Goal: Transaction & Acquisition: Purchase product/service

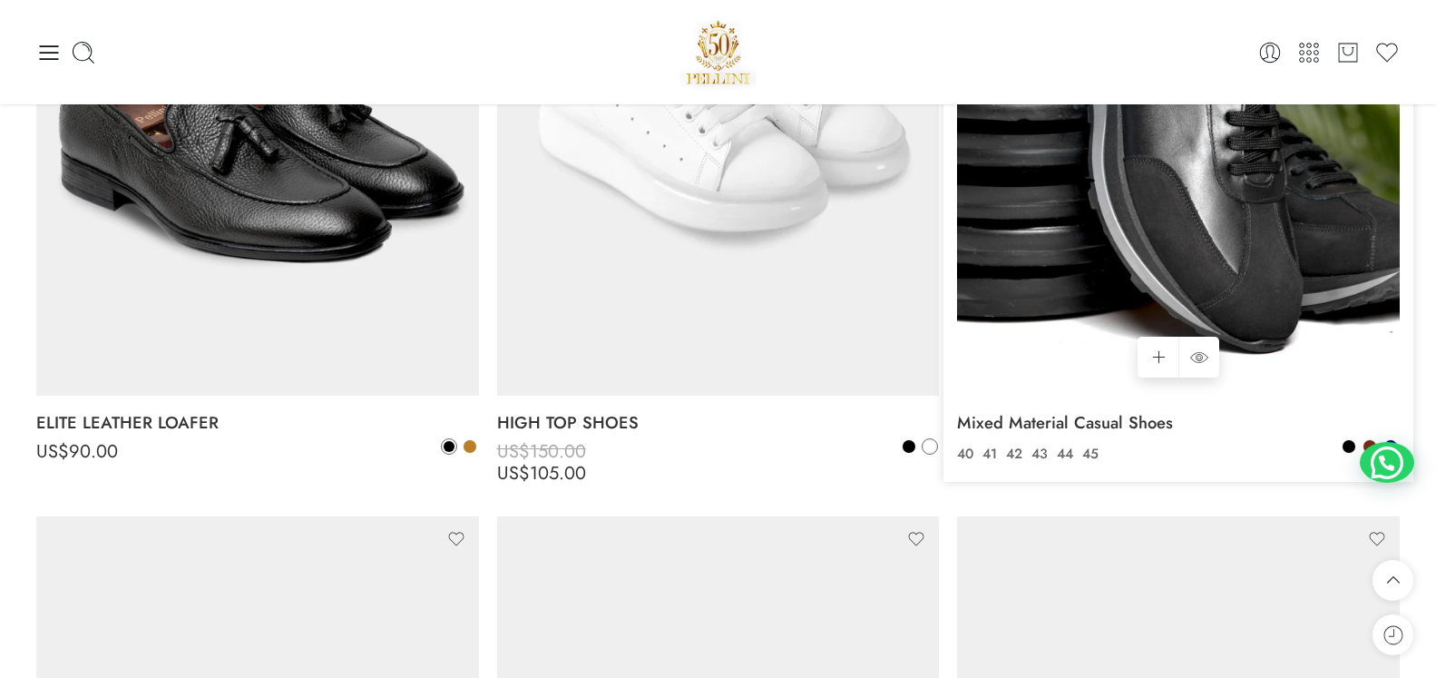
scroll to position [5459, 0]
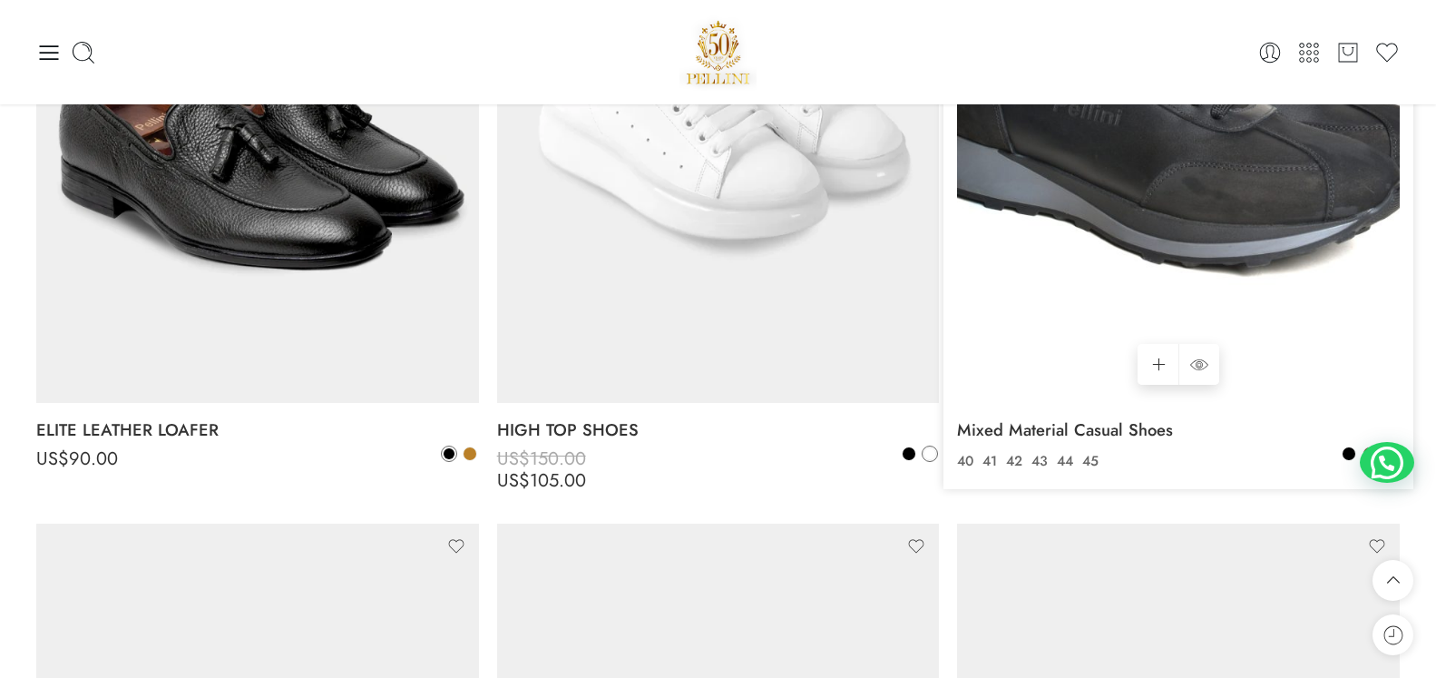
click at [1184, 224] on img at bounding box center [1178, 108] width 443 height 590
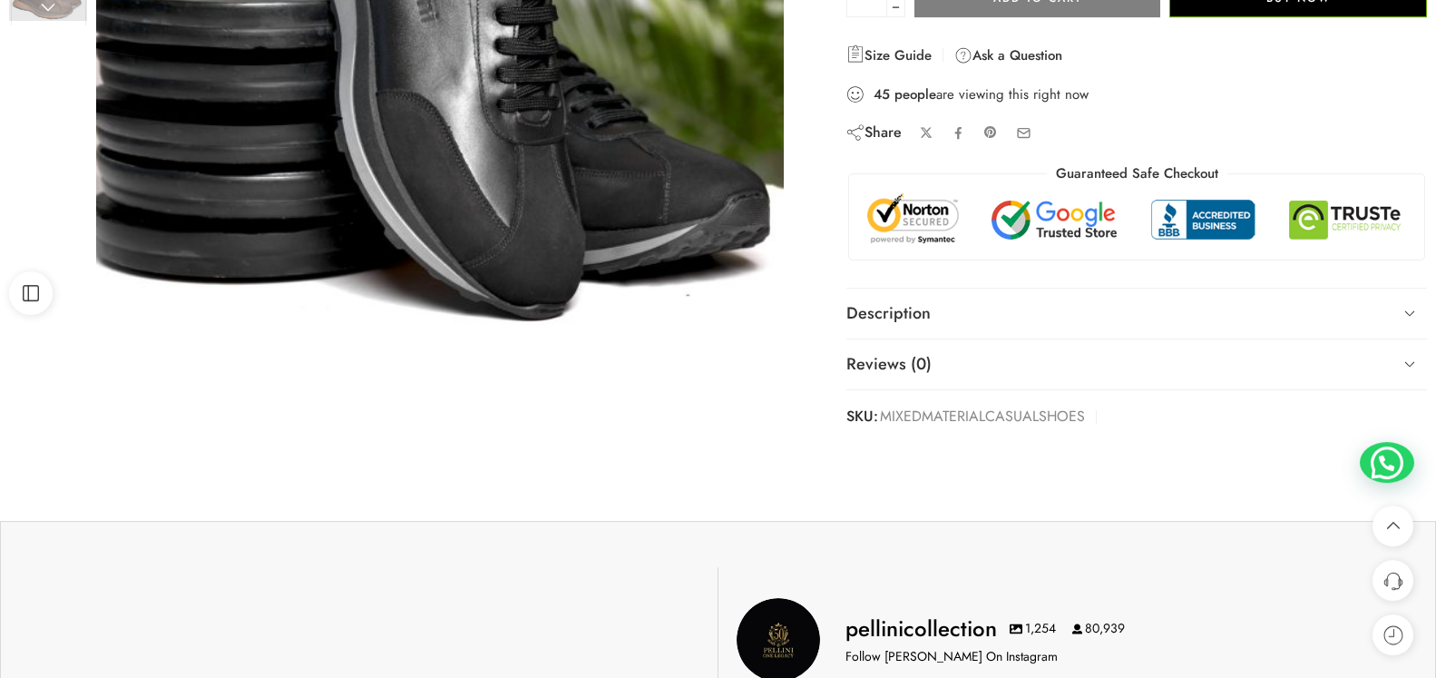
scroll to position [463, 0]
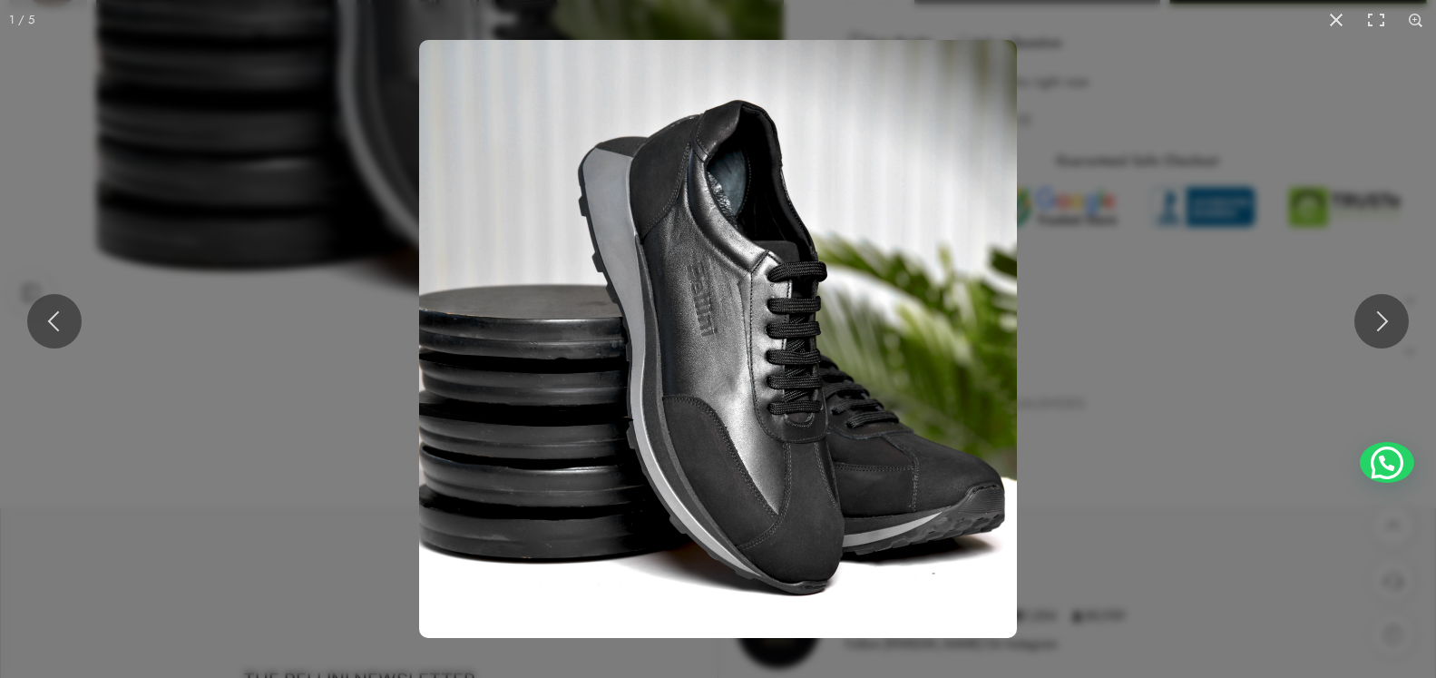
click at [855, 386] on img at bounding box center [718, 339] width 598 height 598
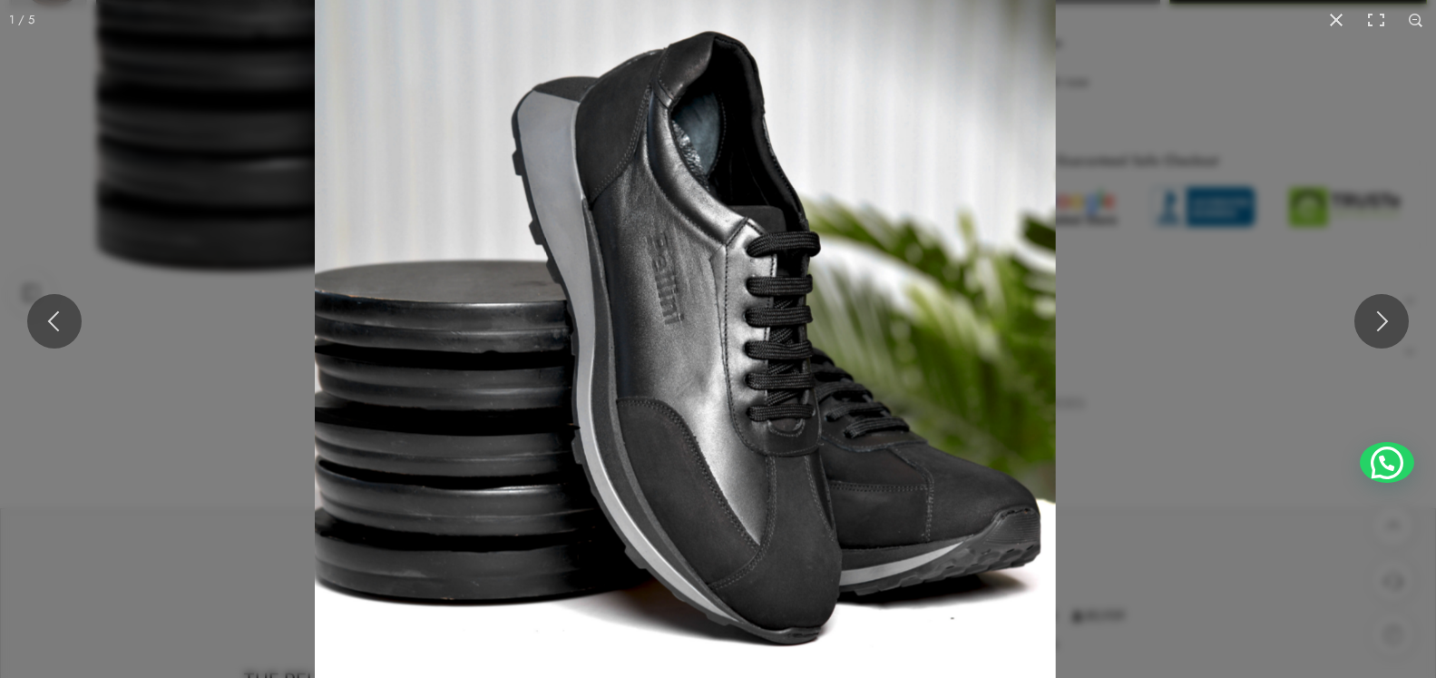
click at [855, 386] on img at bounding box center [685, 326] width 741 height 741
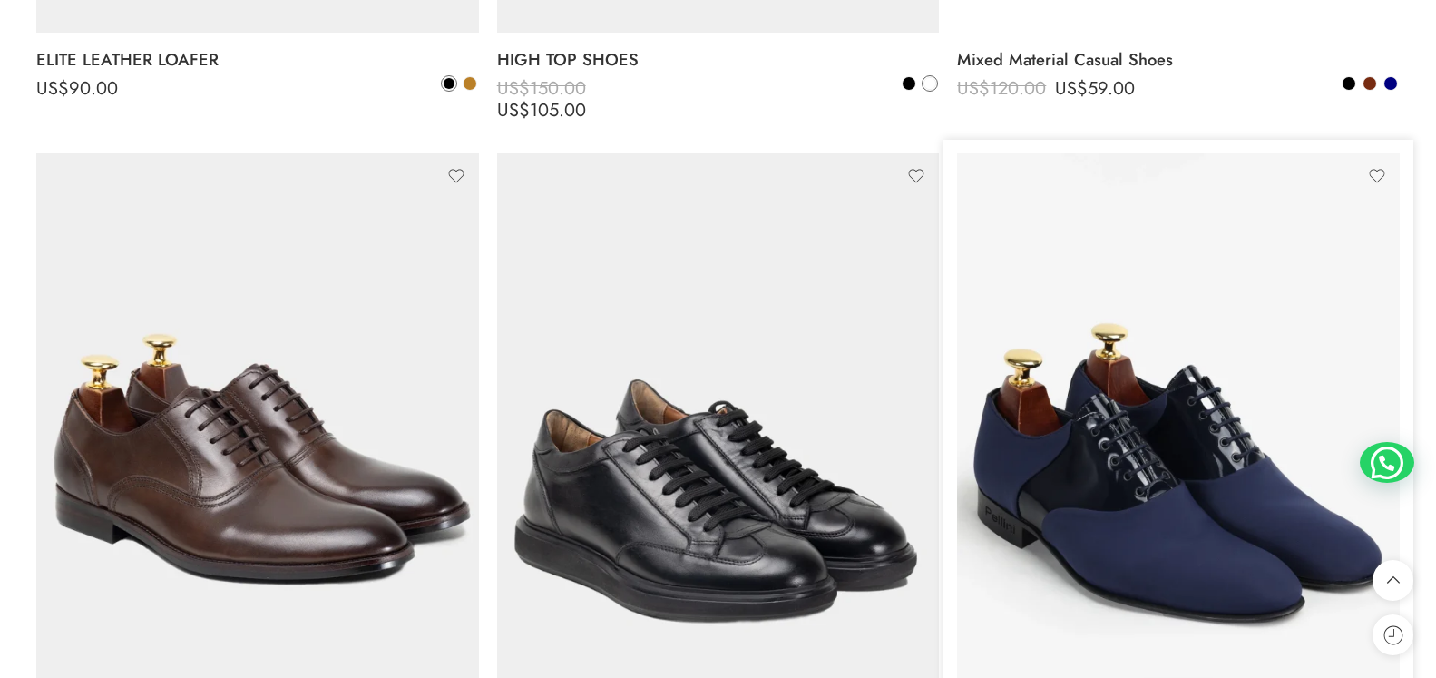
scroll to position [5922, 0]
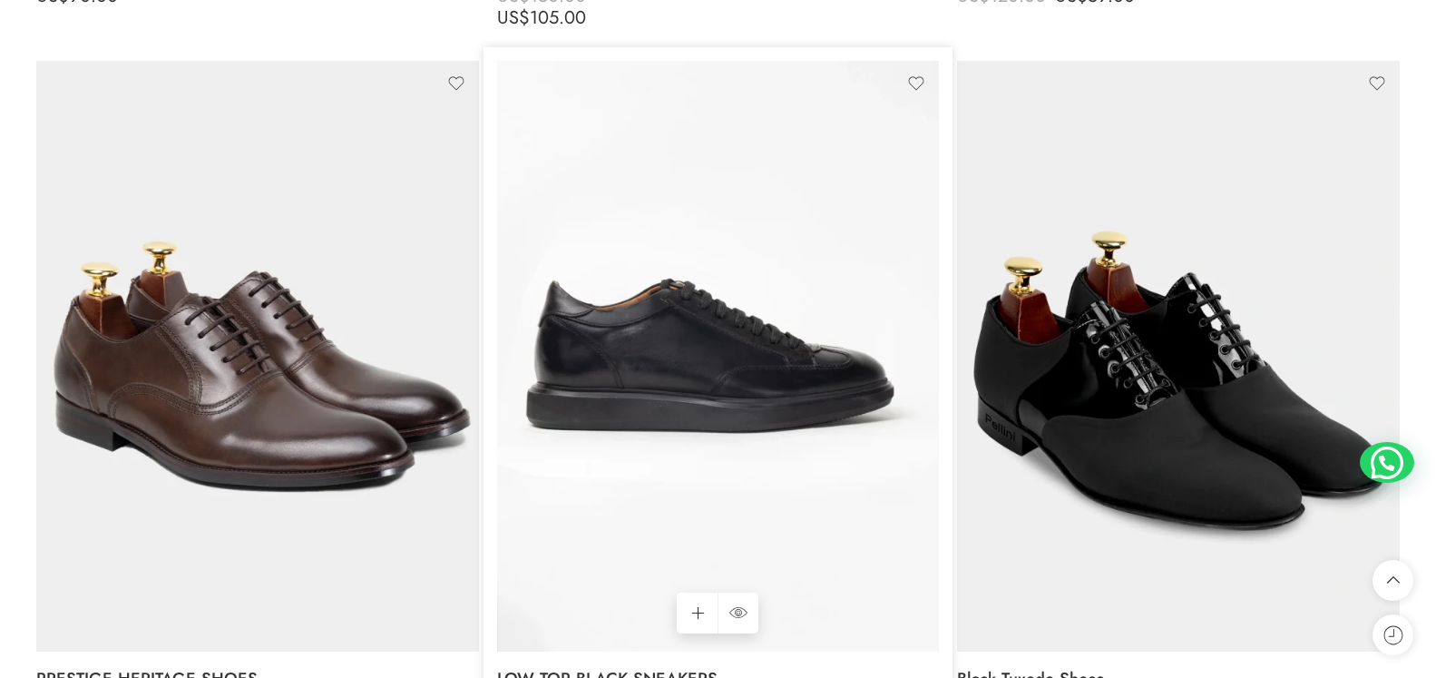
click at [718, 418] on img at bounding box center [718, 356] width 443 height 590
click at [689, 365] on img at bounding box center [718, 356] width 443 height 590
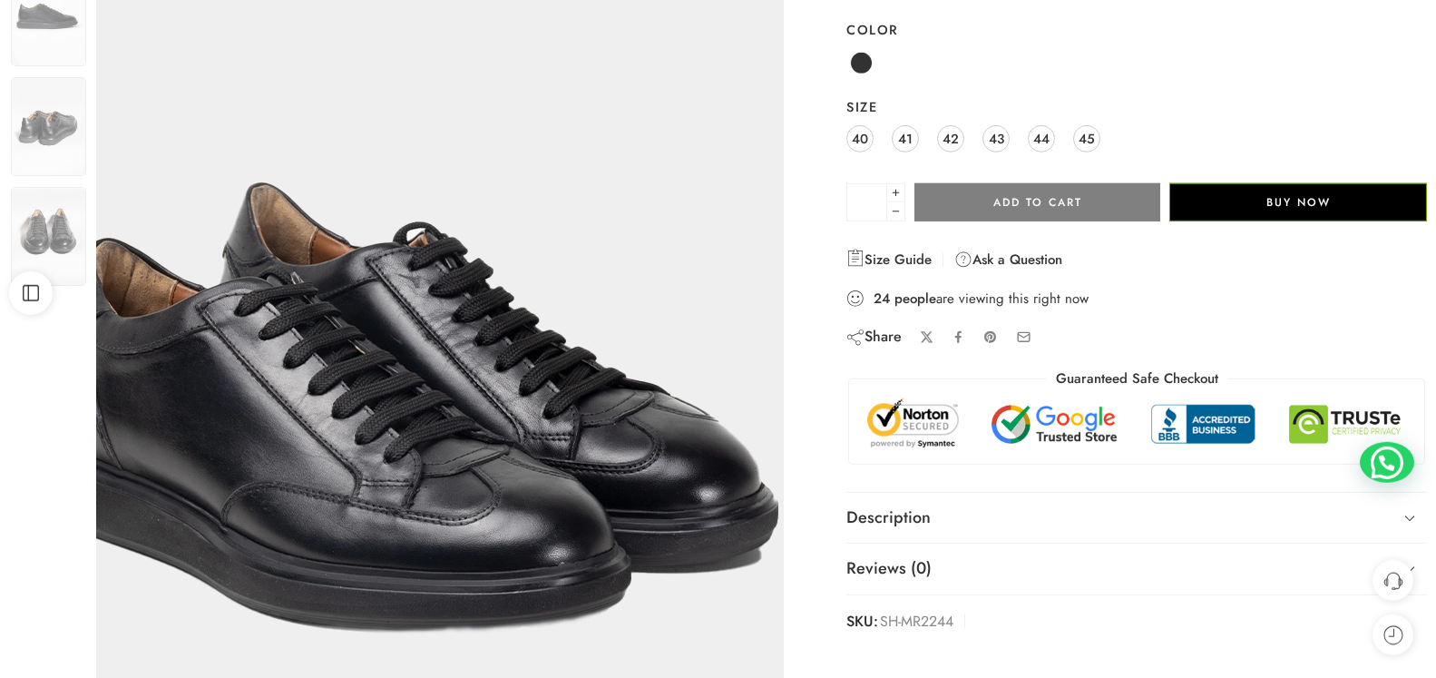
scroll to position [278, 0]
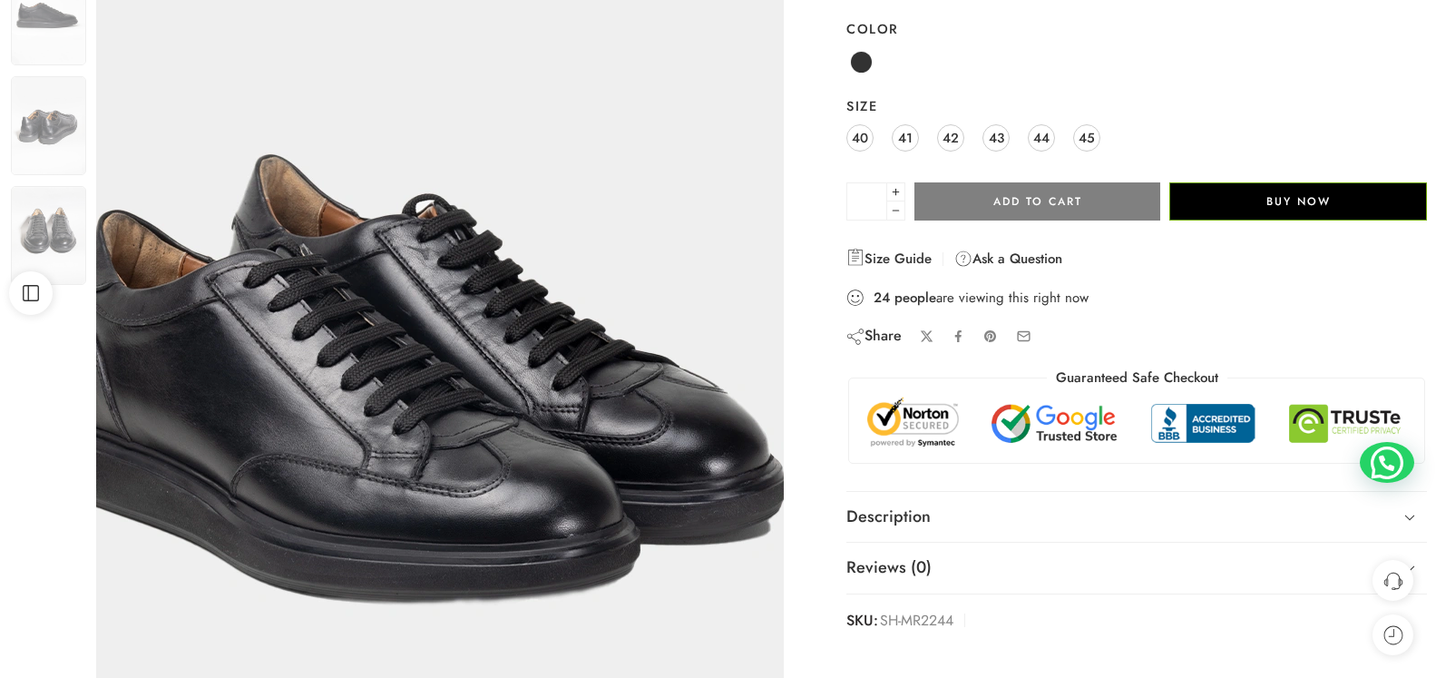
click at [546, 469] on img at bounding box center [420, 282] width 816 height 1089
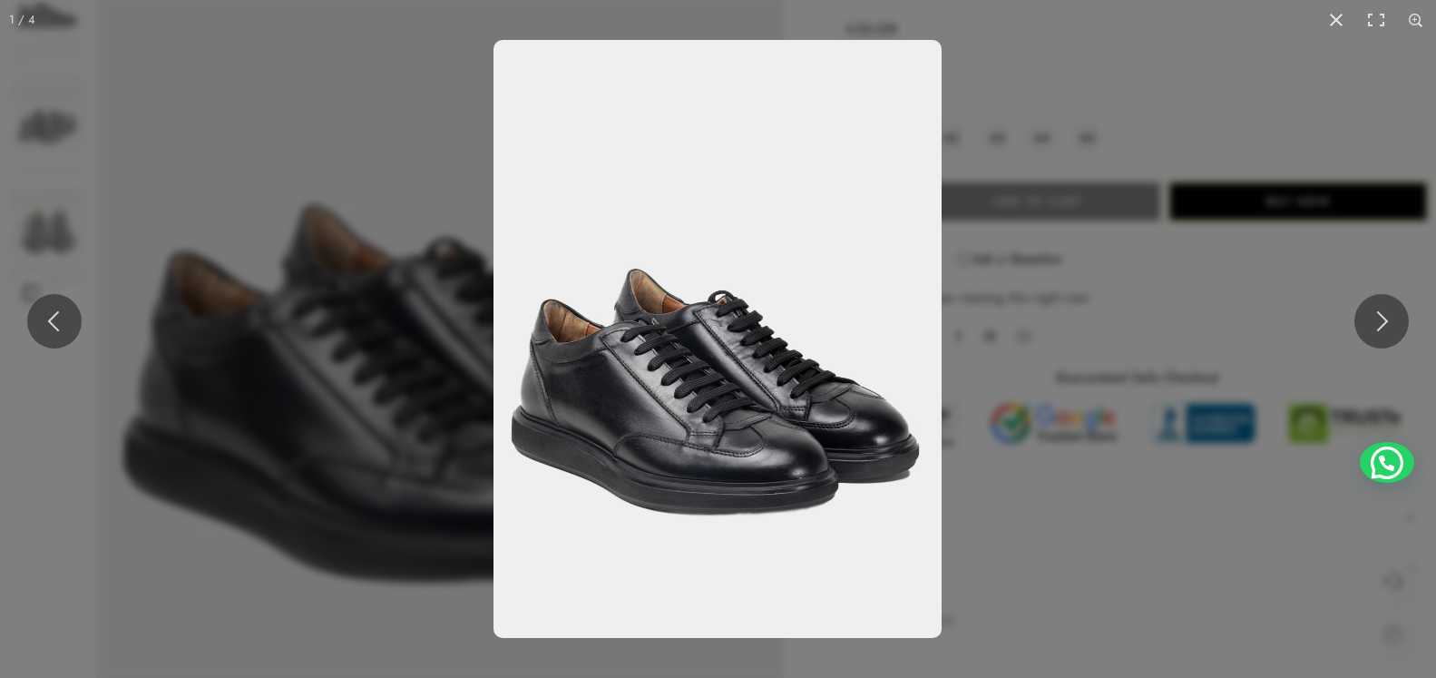
click at [703, 402] on img at bounding box center [717, 339] width 448 height 598
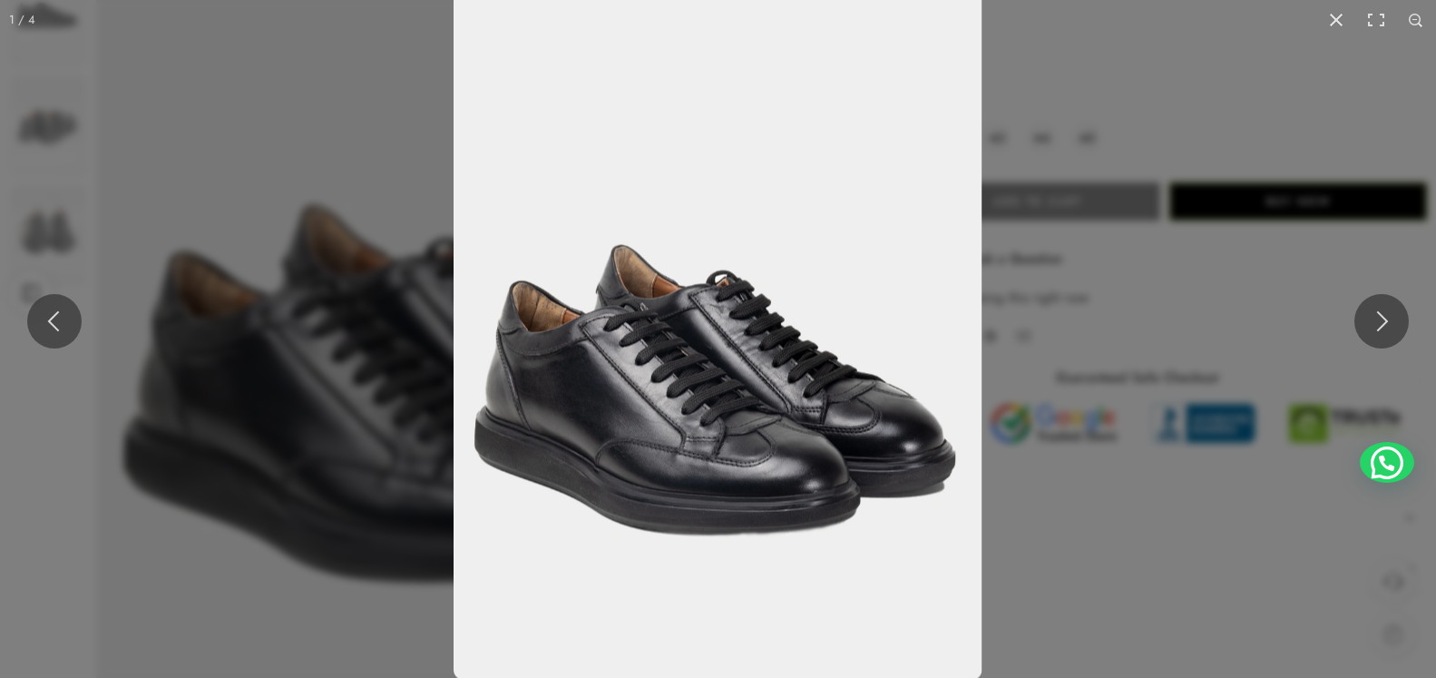
click at [703, 402] on img at bounding box center [718, 327] width 528 height 705
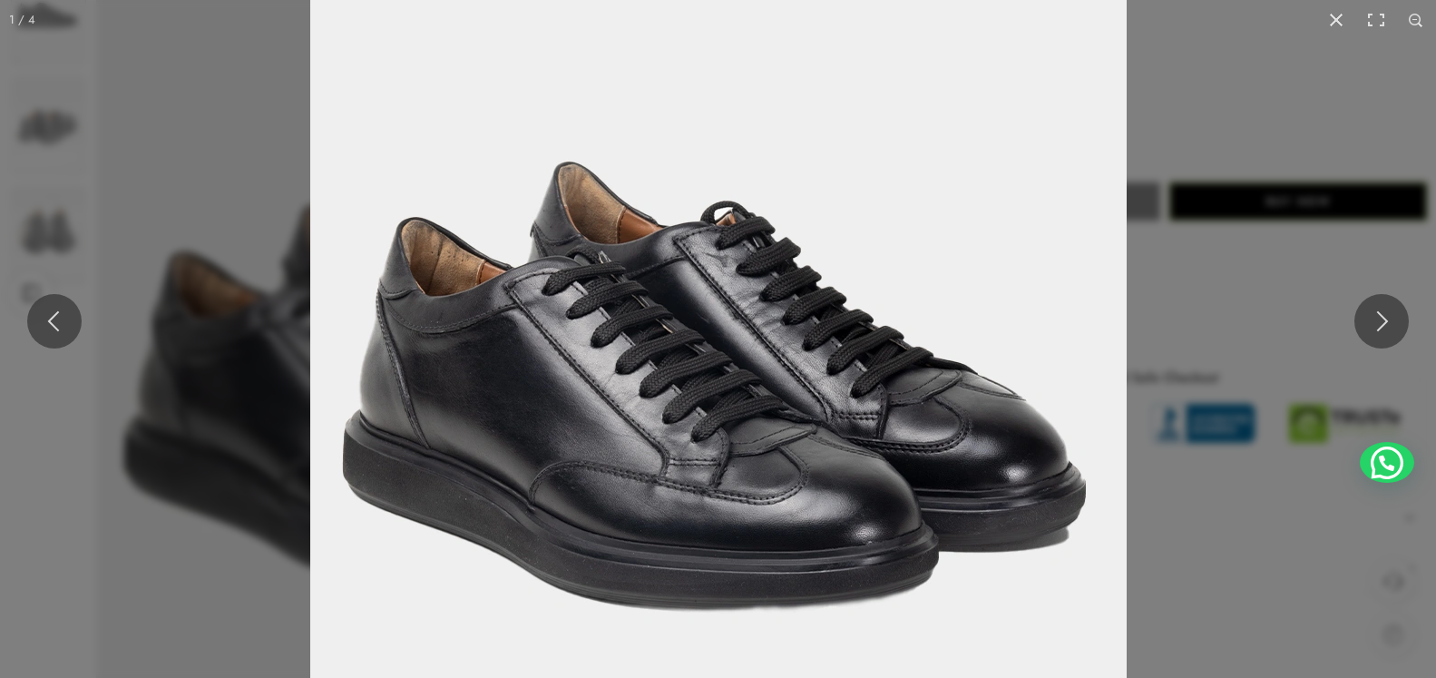
click at [991, 308] on img at bounding box center [718, 289] width 816 height 1089
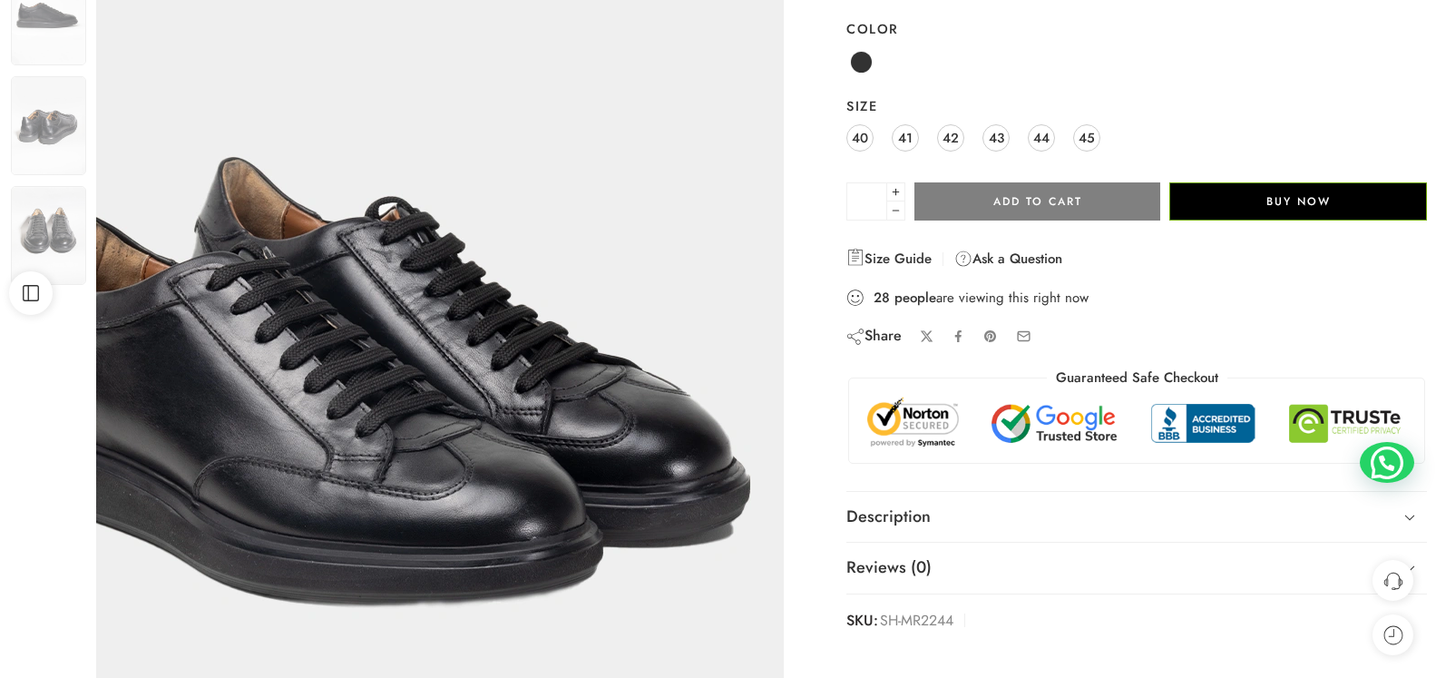
click at [744, 456] on img at bounding box center [383, 285] width 816 height 1089
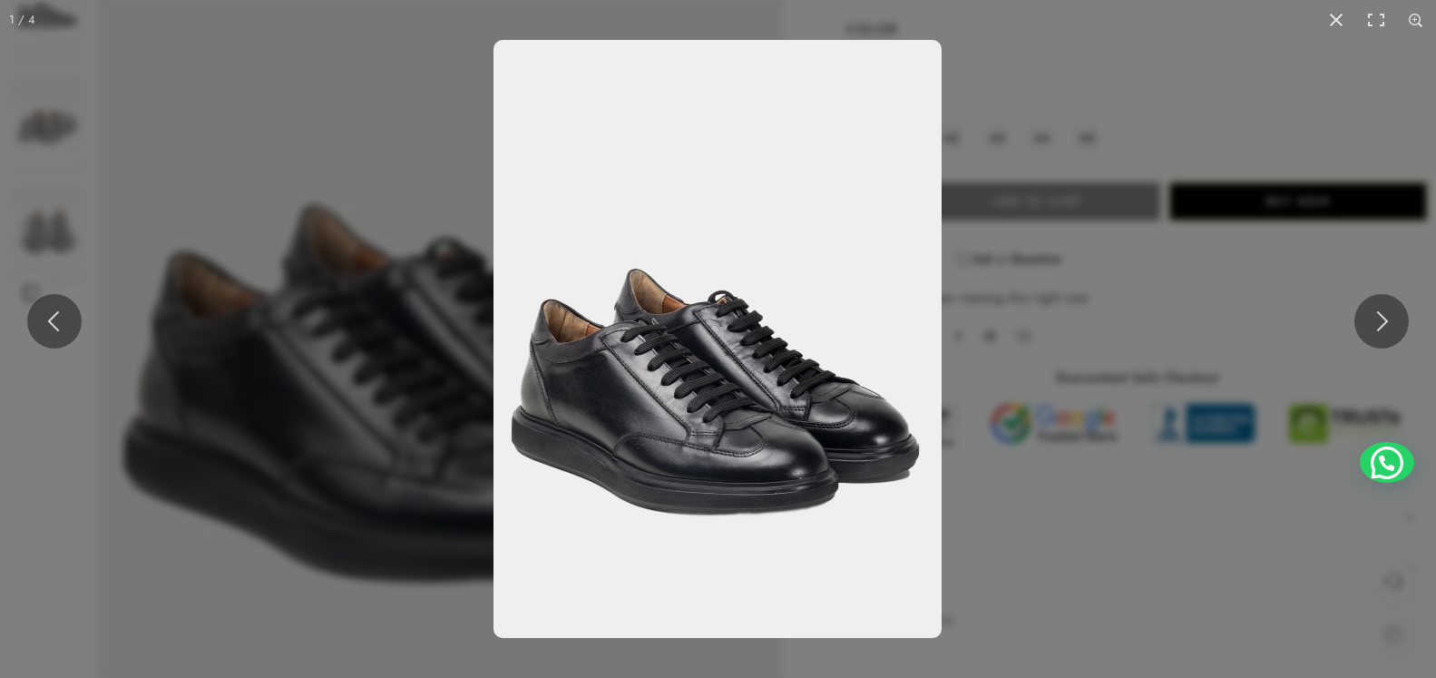
click at [889, 454] on img at bounding box center [717, 339] width 448 height 598
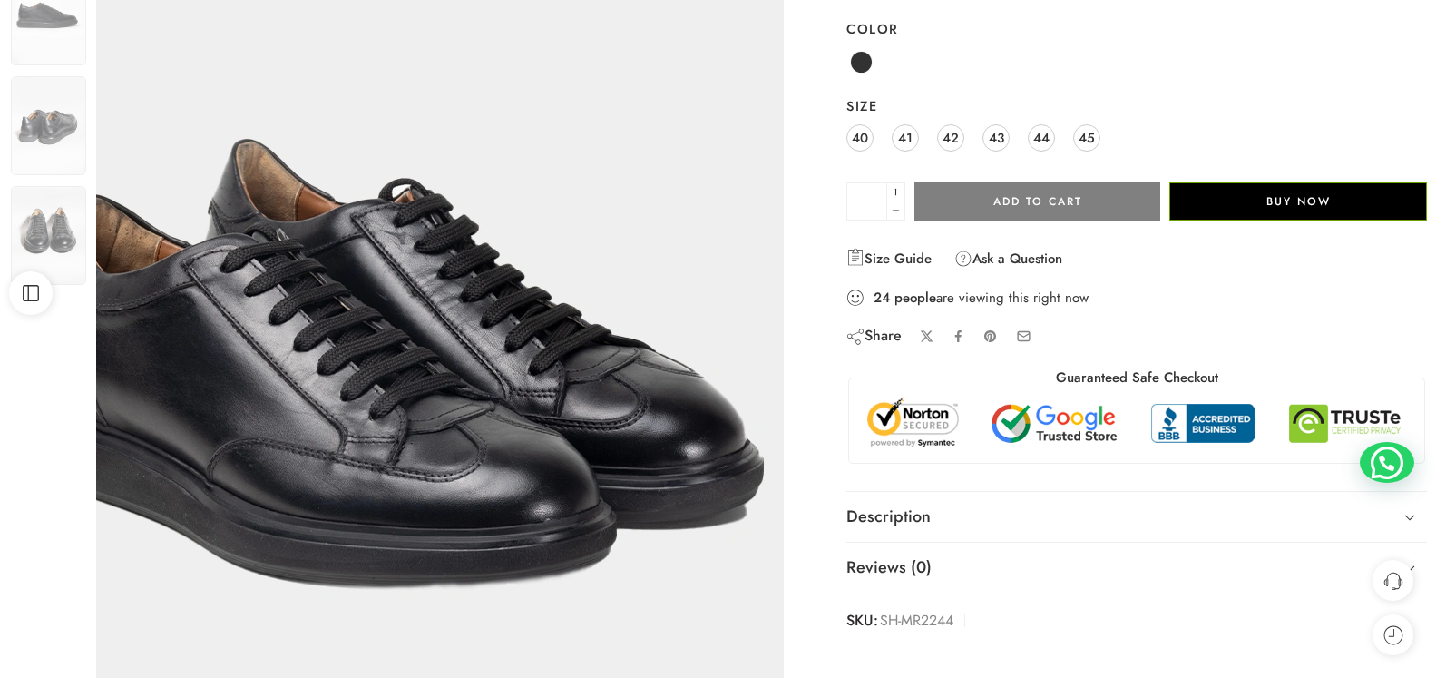
click at [669, 554] on img at bounding box center [396, 266] width 816 height 1089
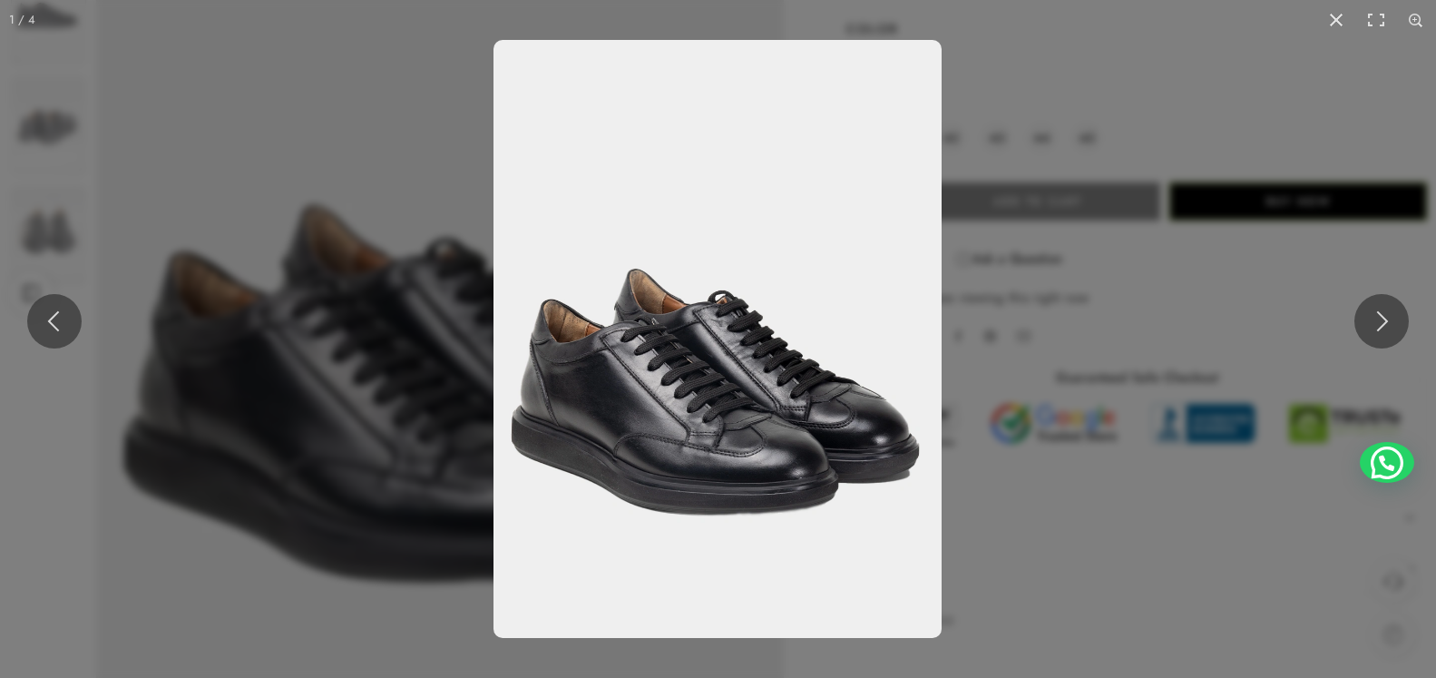
click at [893, 494] on img at bounding box center [717, 339] width 448 height 598
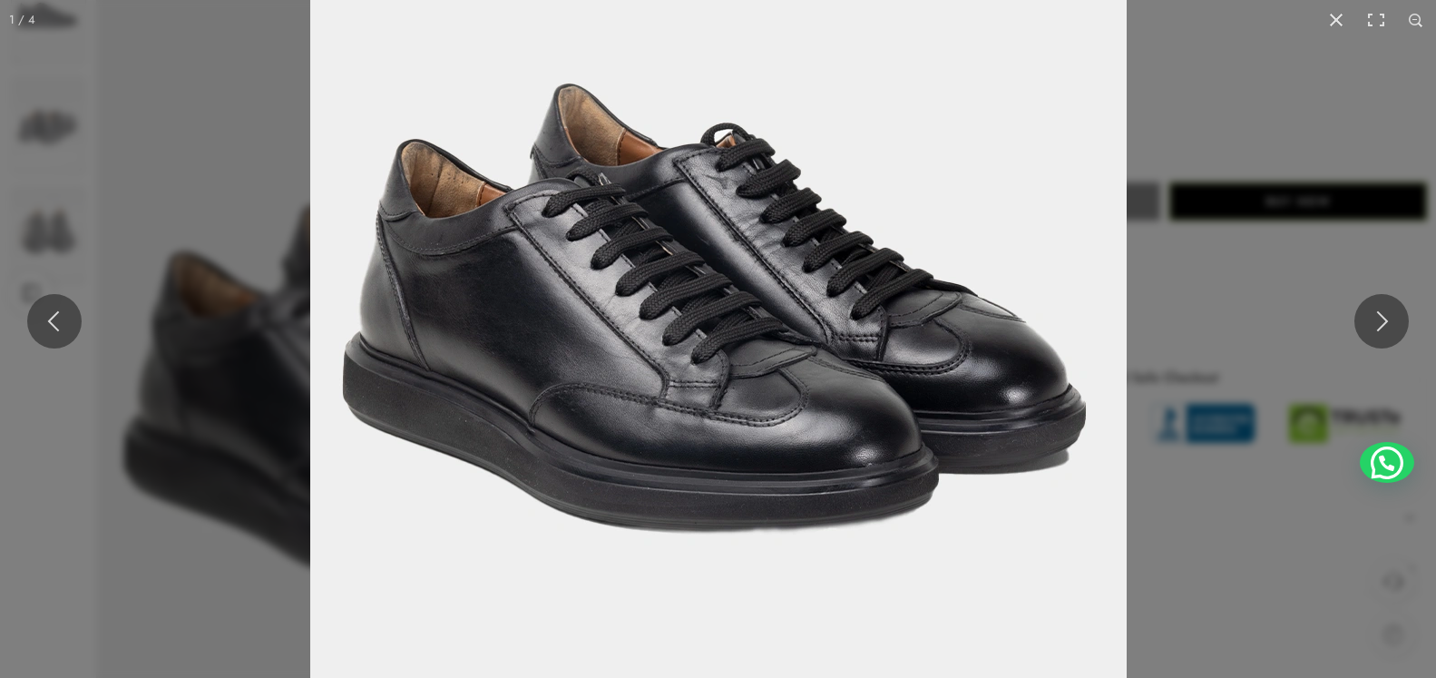
click at [956, 509] on img at bounding box center [718, 211] width 816 height 1089
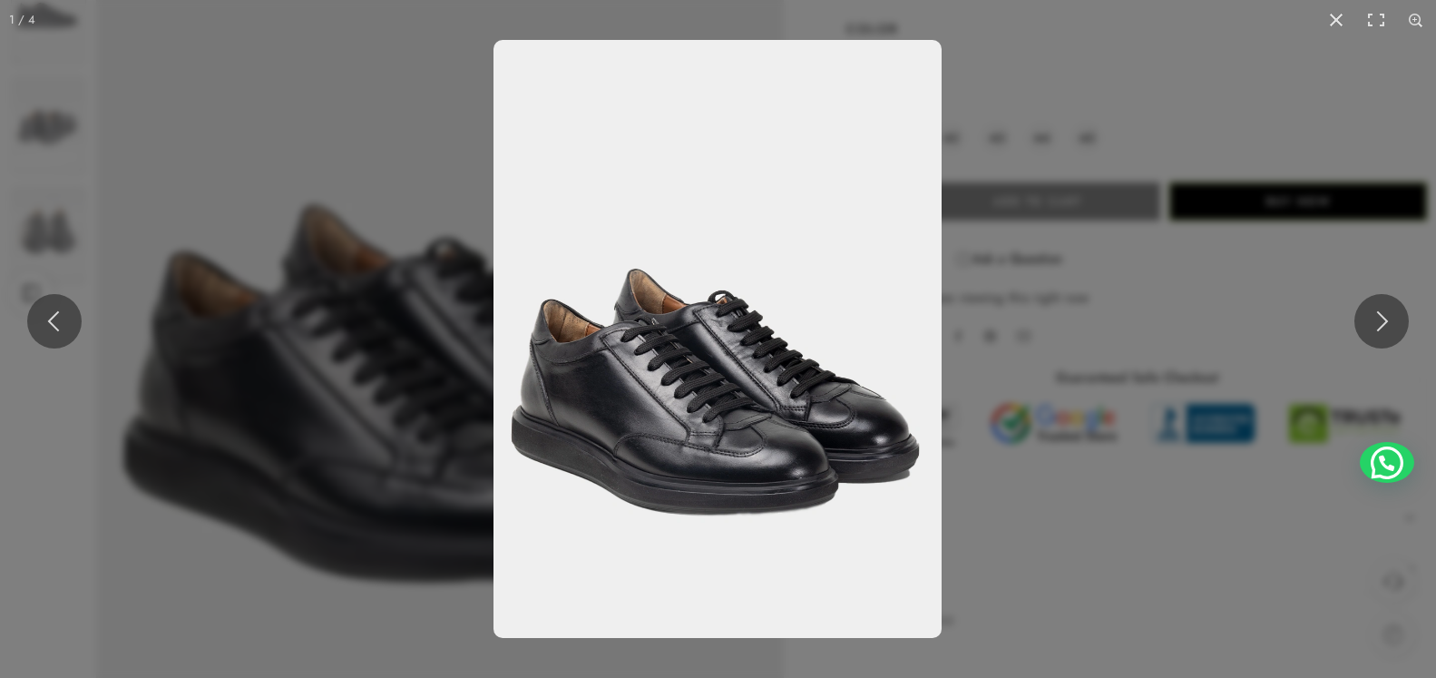
click at [887, 502] on img at bounding box center [717, 339] width 448 height 598
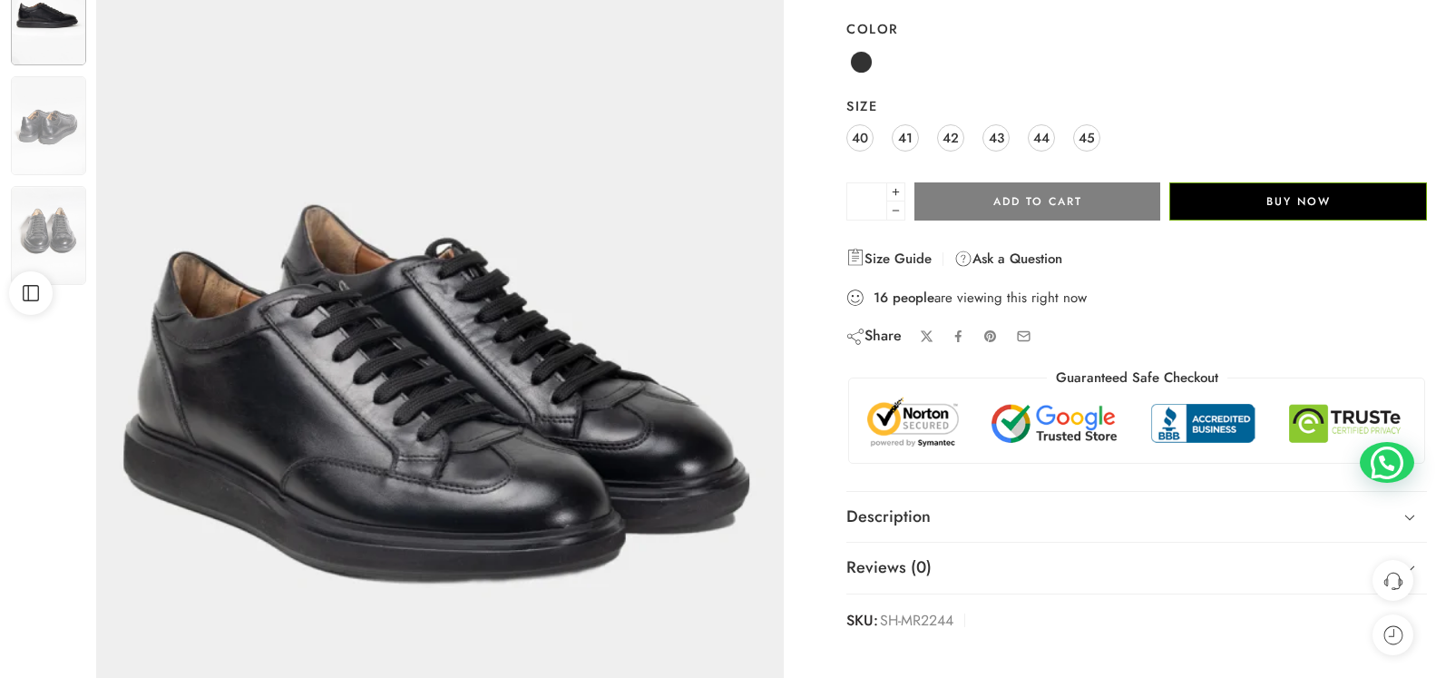
click at [47, 18] on img at bounding box center [48, 16] width 75 height 100
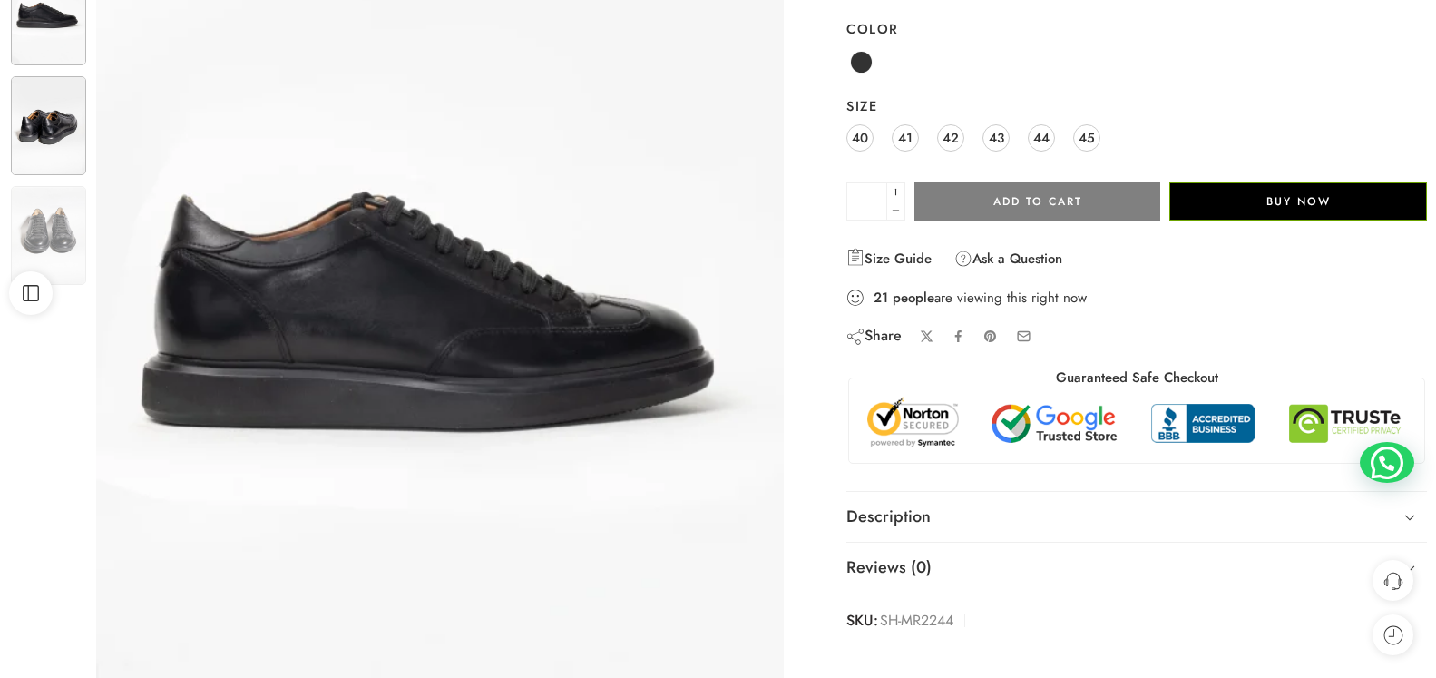
click at [63, 131] on img at bounding box center [48, 125] width 75 height 99
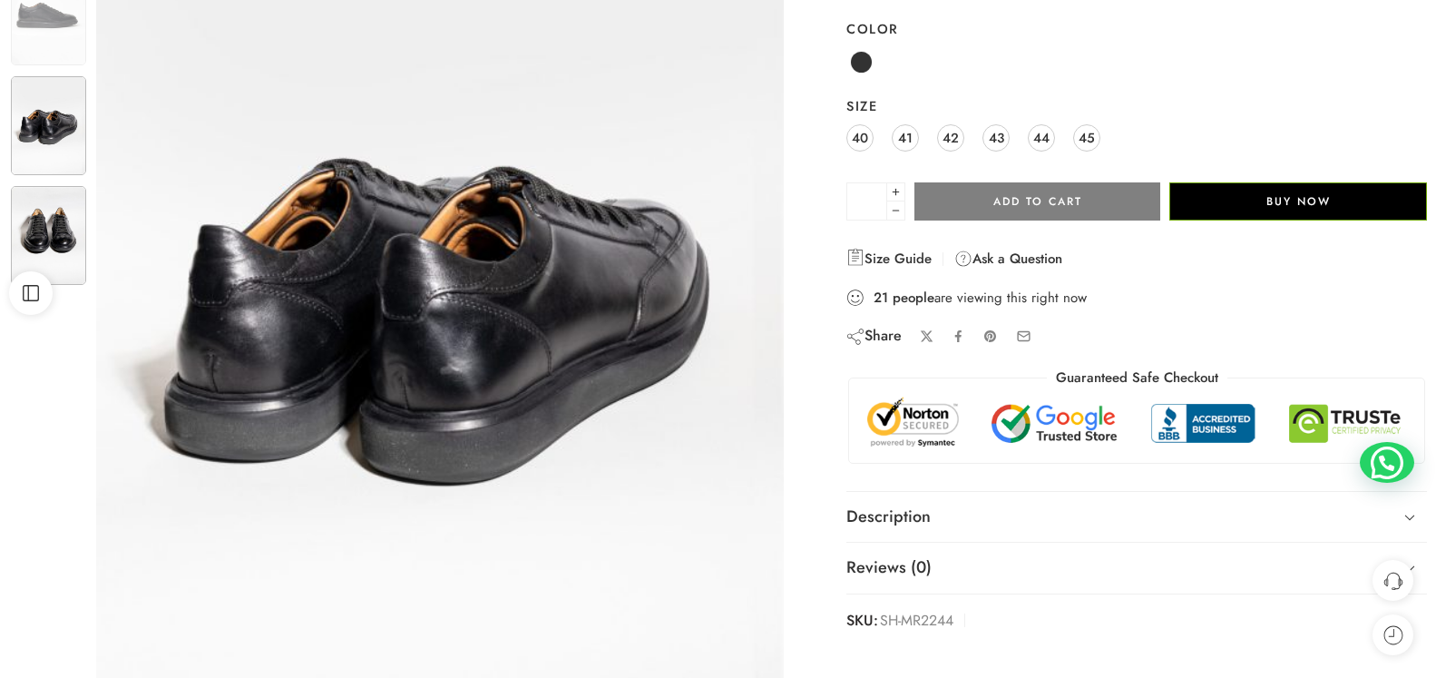
click at [54, 230] on img at bounding box center [48, 235] width 75 height 99
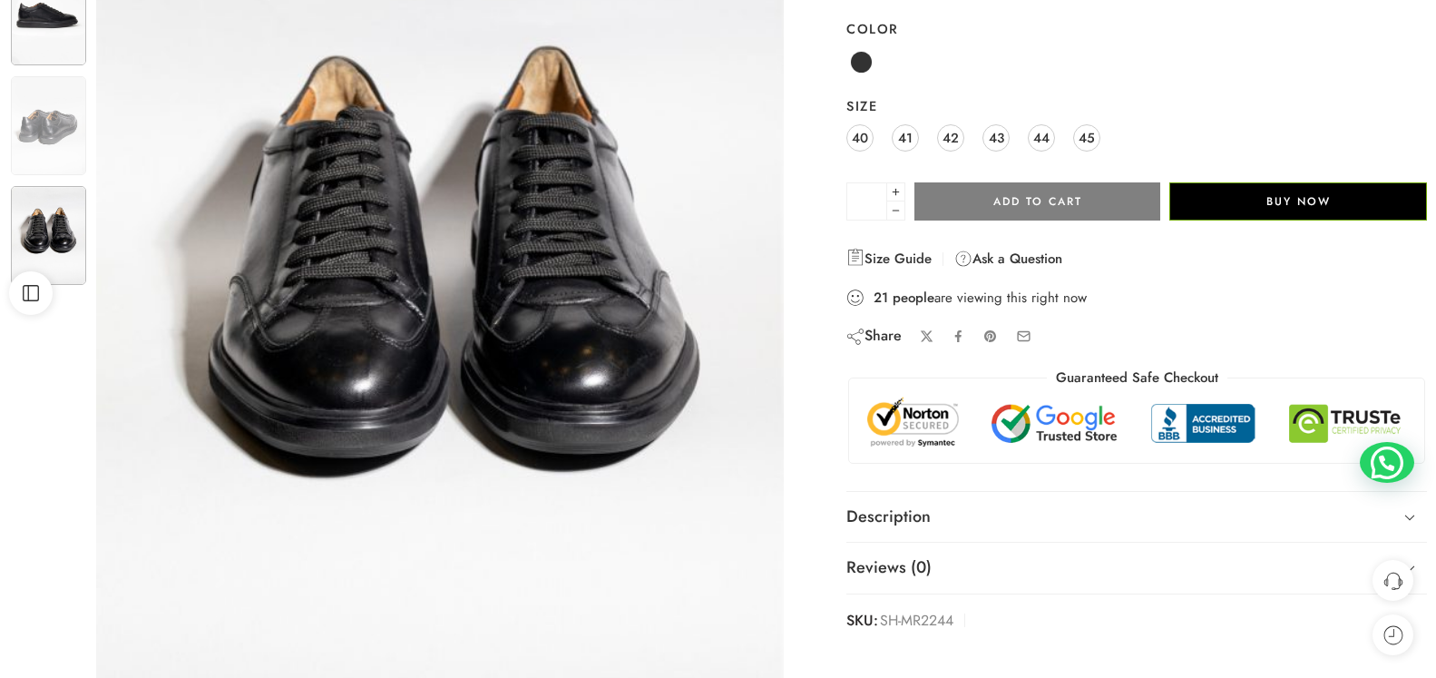
click at [37, 15] on img at bounding box center [48, 16] width 75 height 100
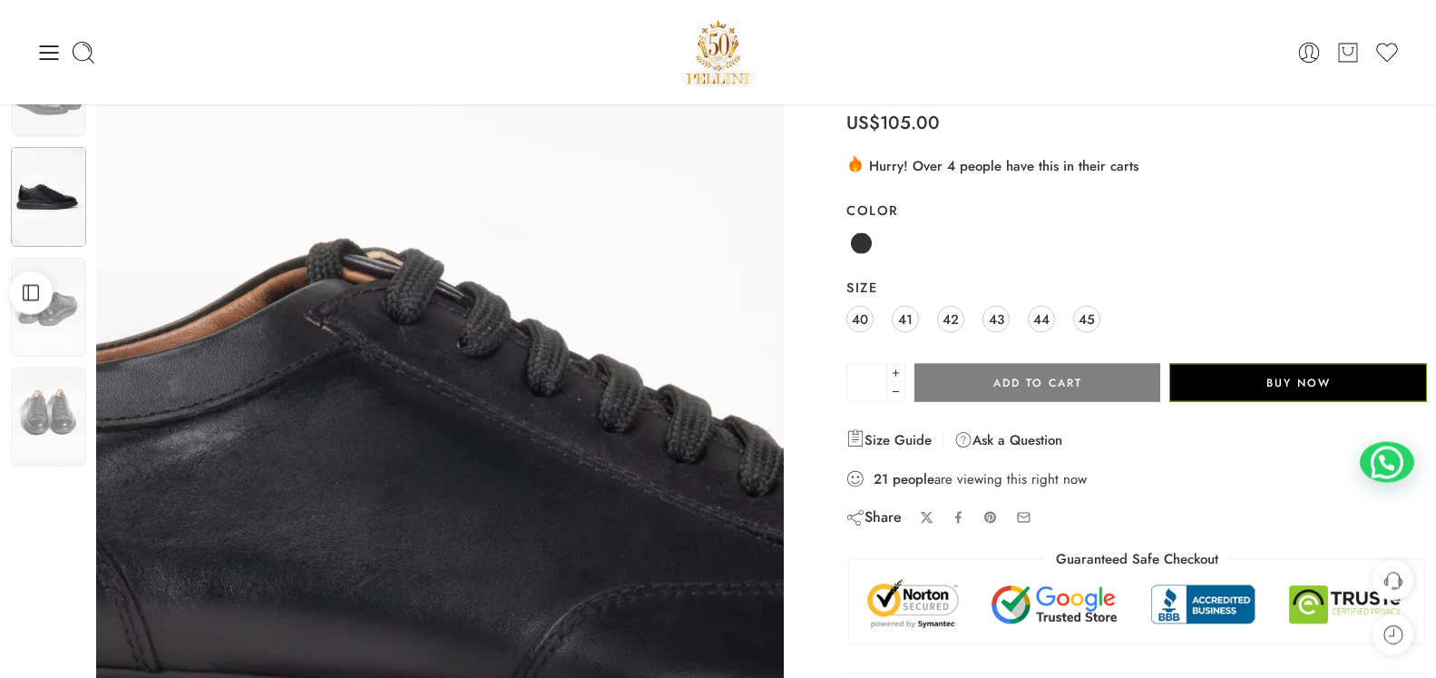
scroll to position [0, 0]
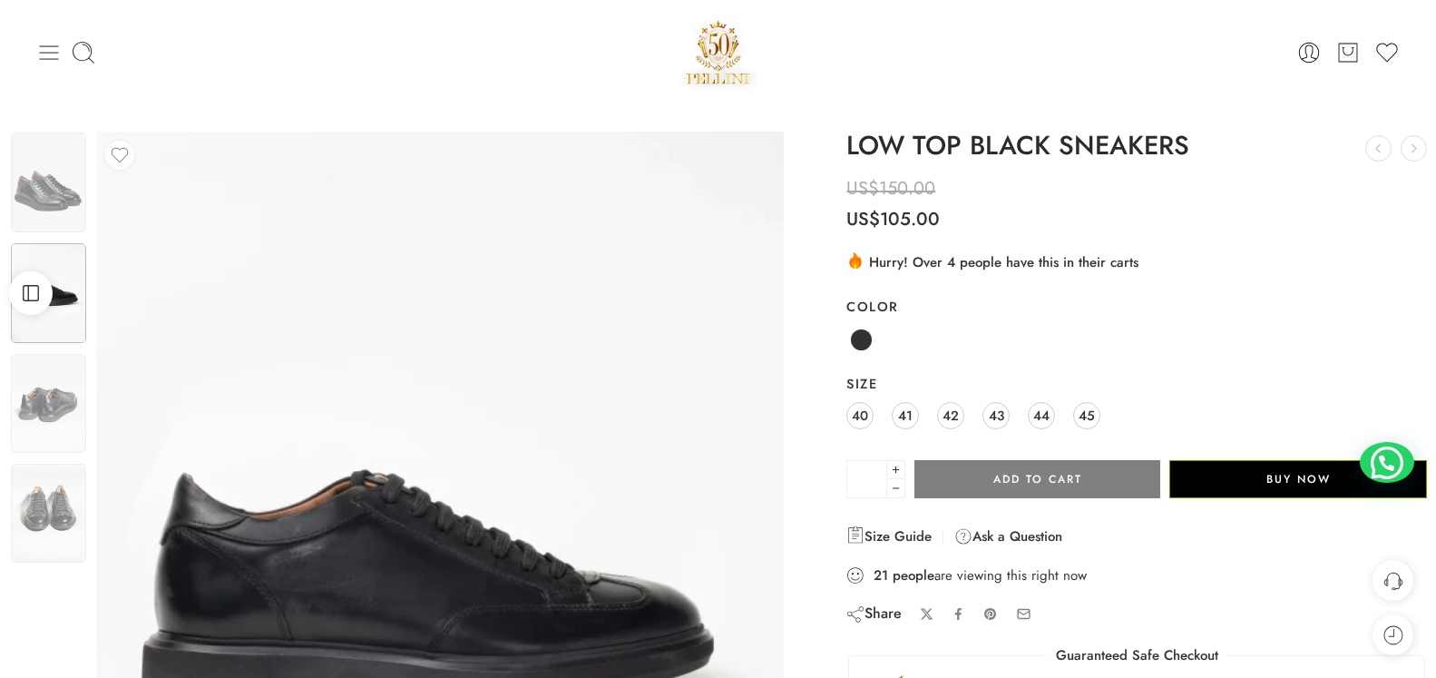
click at [46, 53] on icon at bounding box center [49, 52] width 19 height 15
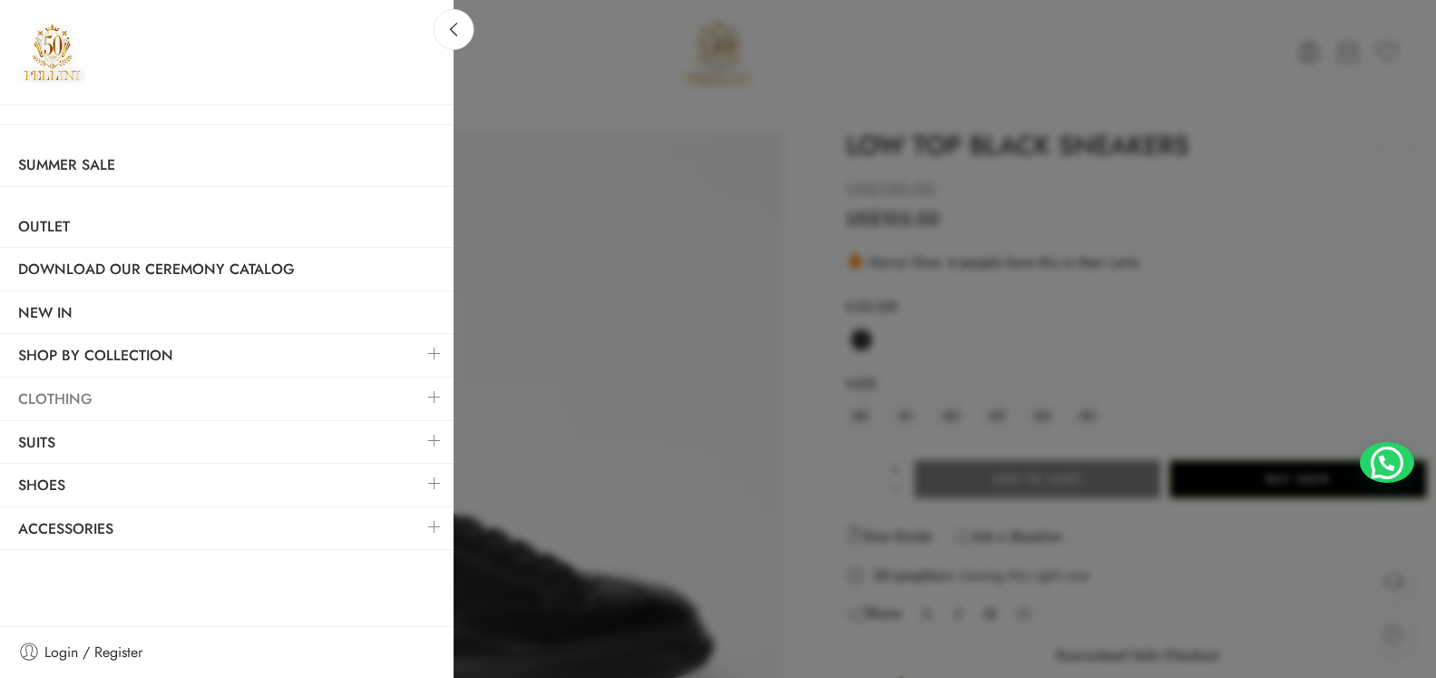
click at [112, 402] on link "Clothing" at bounding box center [227, 399] width 454 height 42
click at [70, 392] on link "Clothing" at bounding box center [227, 399] width 454 height 42
click at [68, 392] on link "Clothing" at bounding box center [227, 399] width 454 height 42
click at [49, 398] on link "Clothing" at bounding box center [227, 399] width 454 height 42
click at [43, 226] on link "Outlet" at bounding box center [227, 227] width 454 height 42
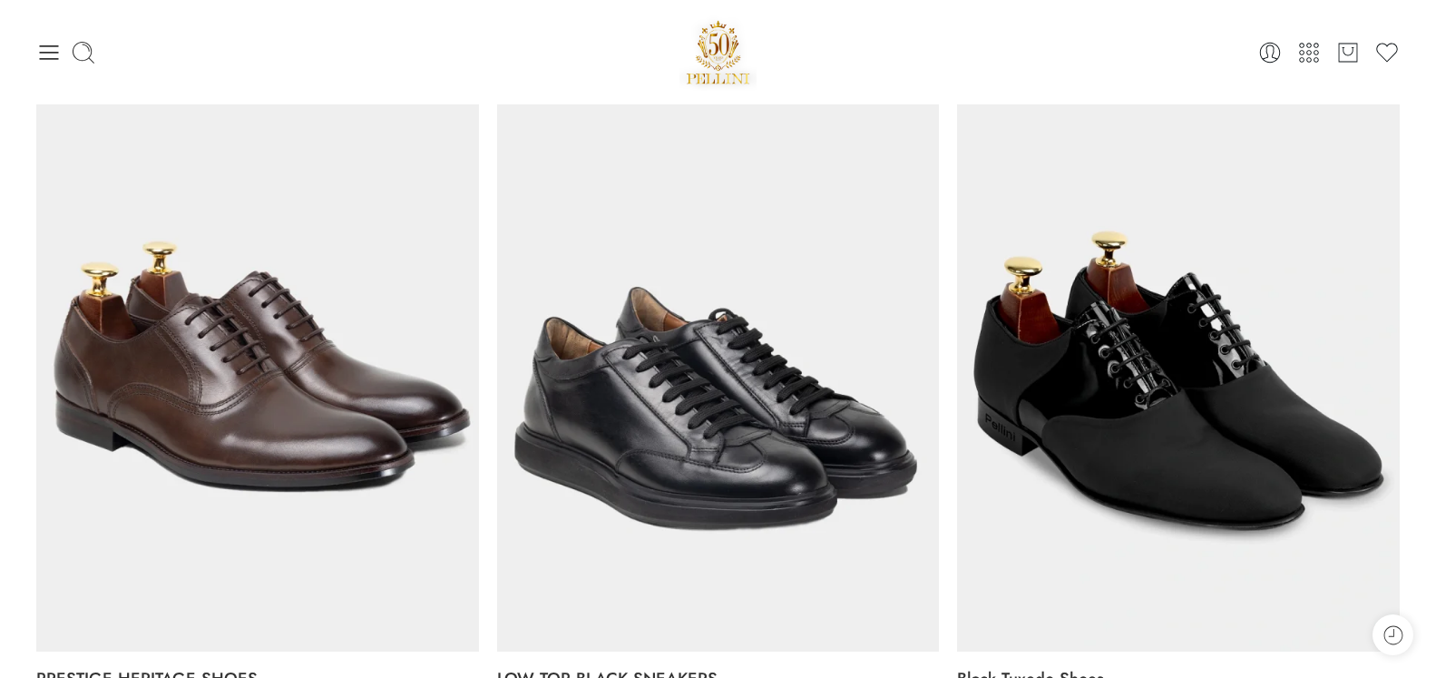
scroll to position [5922, 0]
click at [40, 52] on icon at bounding box center [48, 52] width 25 height 25
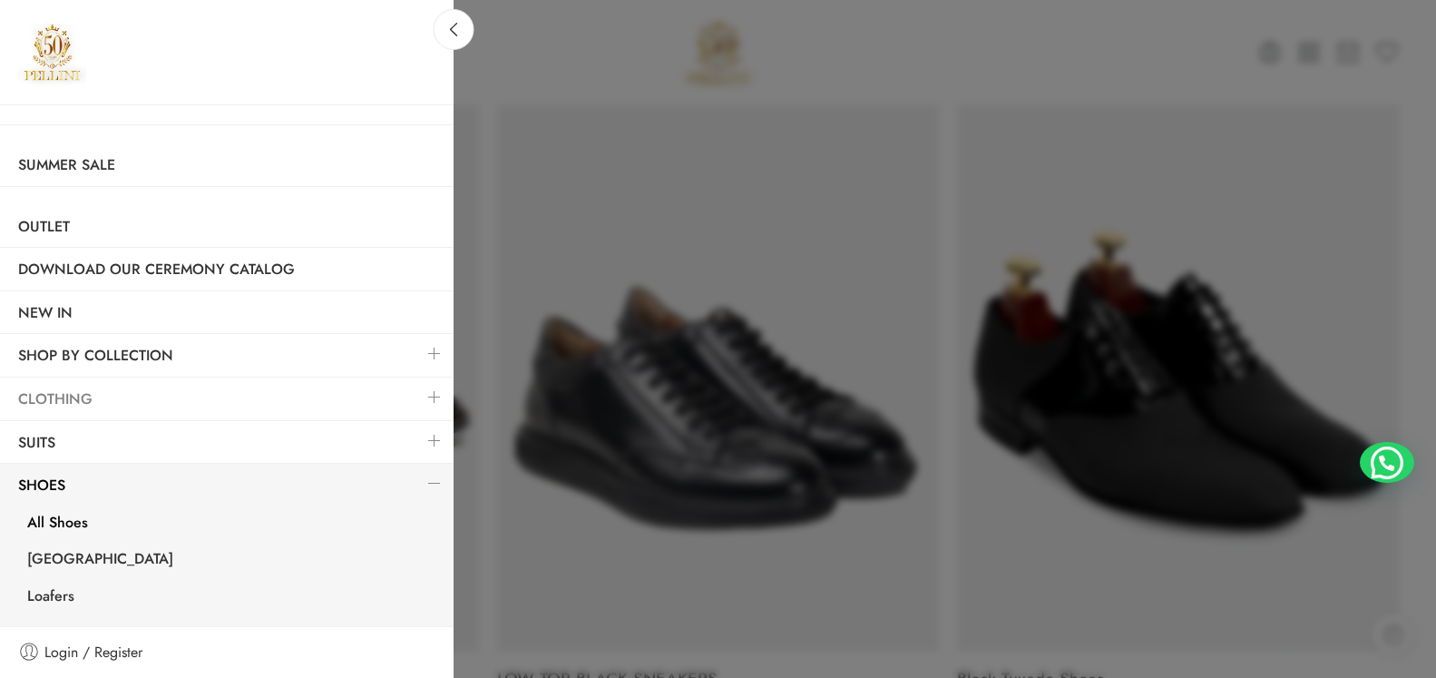
click at [112, 393] on link "Clothing" at bounding box center [227, 399] width 454 height 42
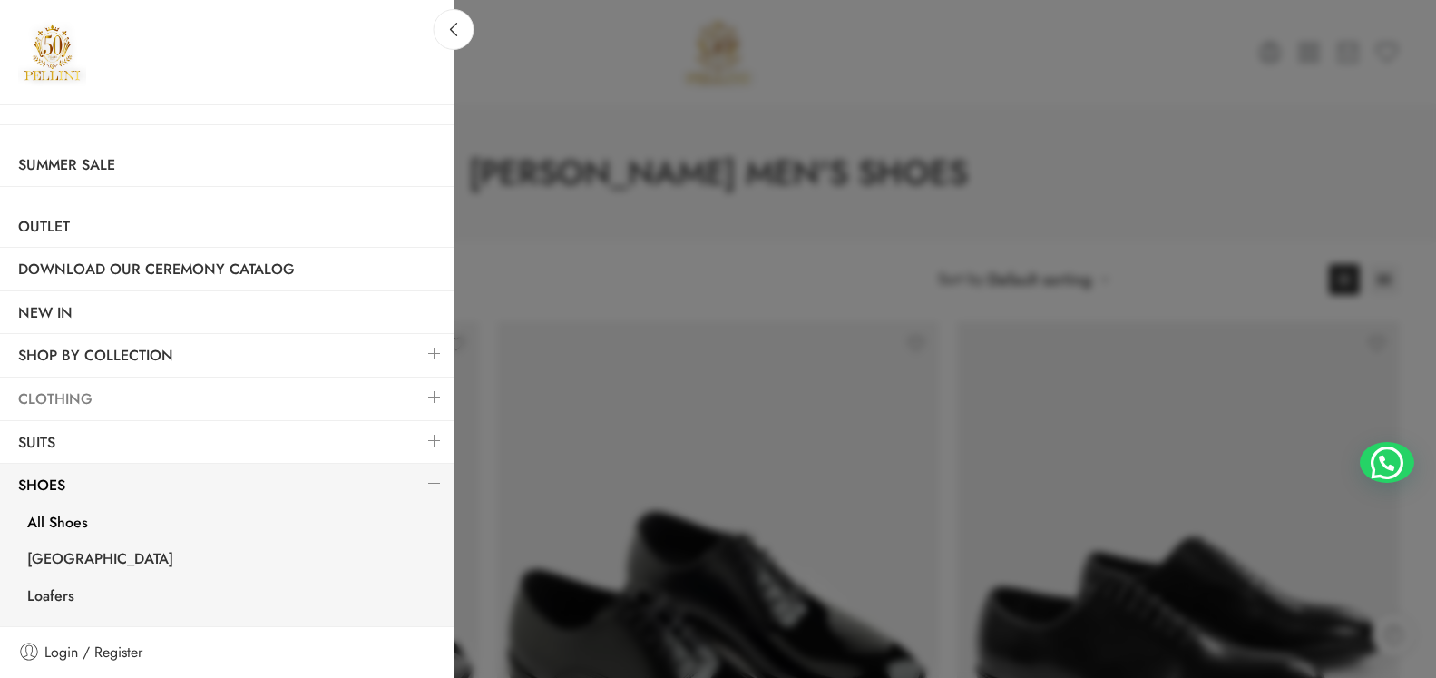
click at [64, 394] on link "Clothing" at bounding box center [227, 399] width 454 height 42
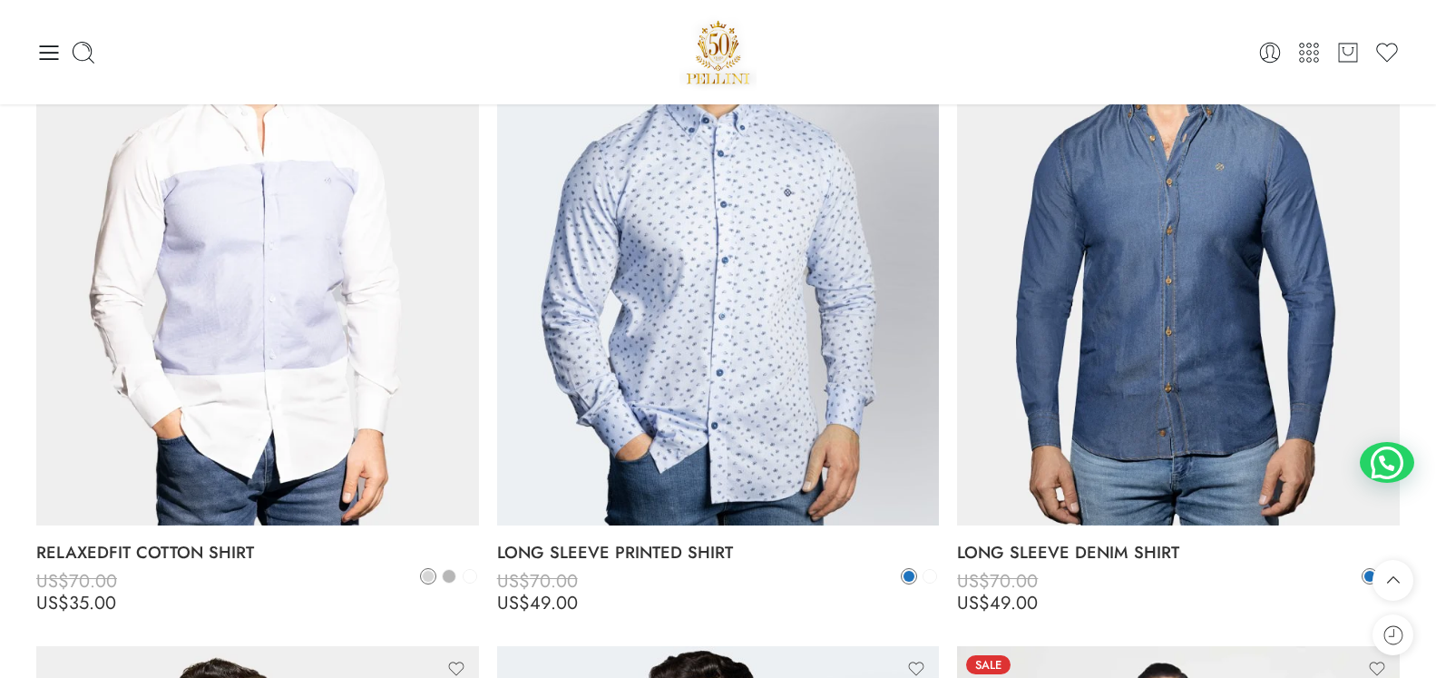
scroll to position [4071, 0]
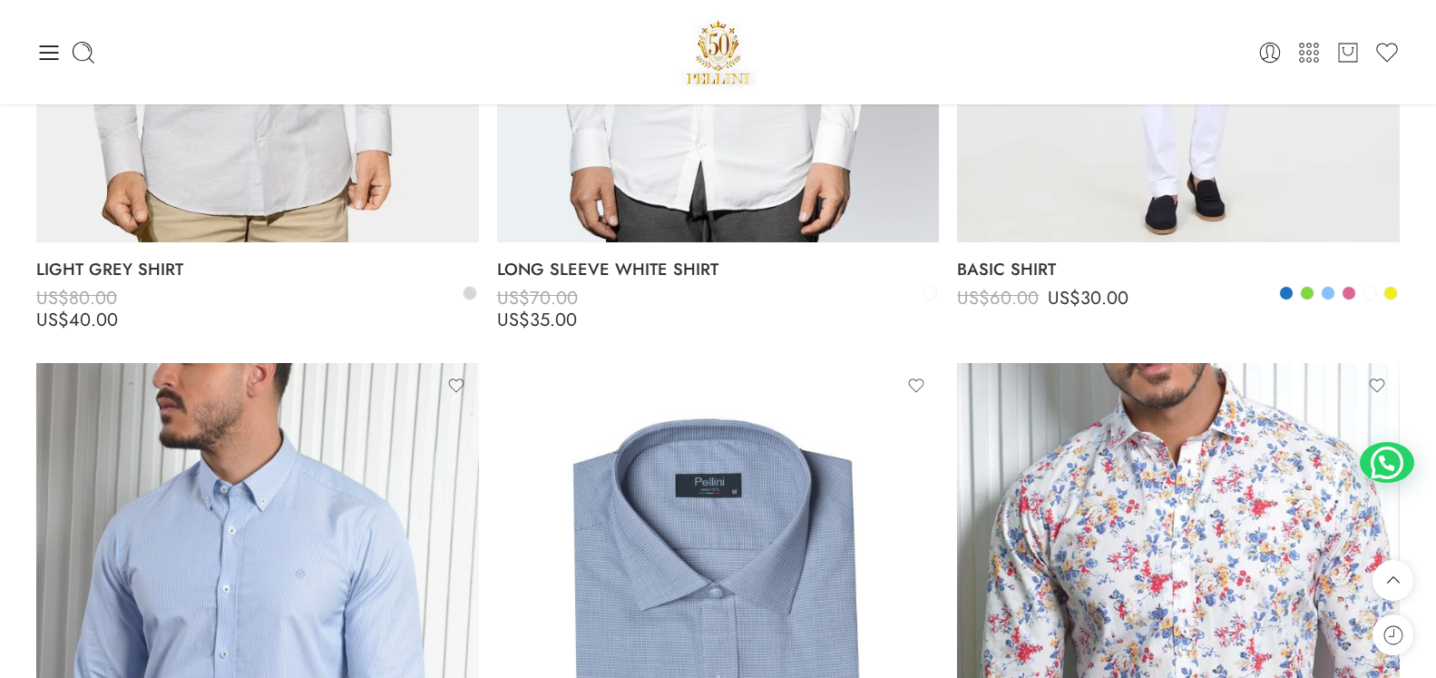
scroll to position [5064, 0]
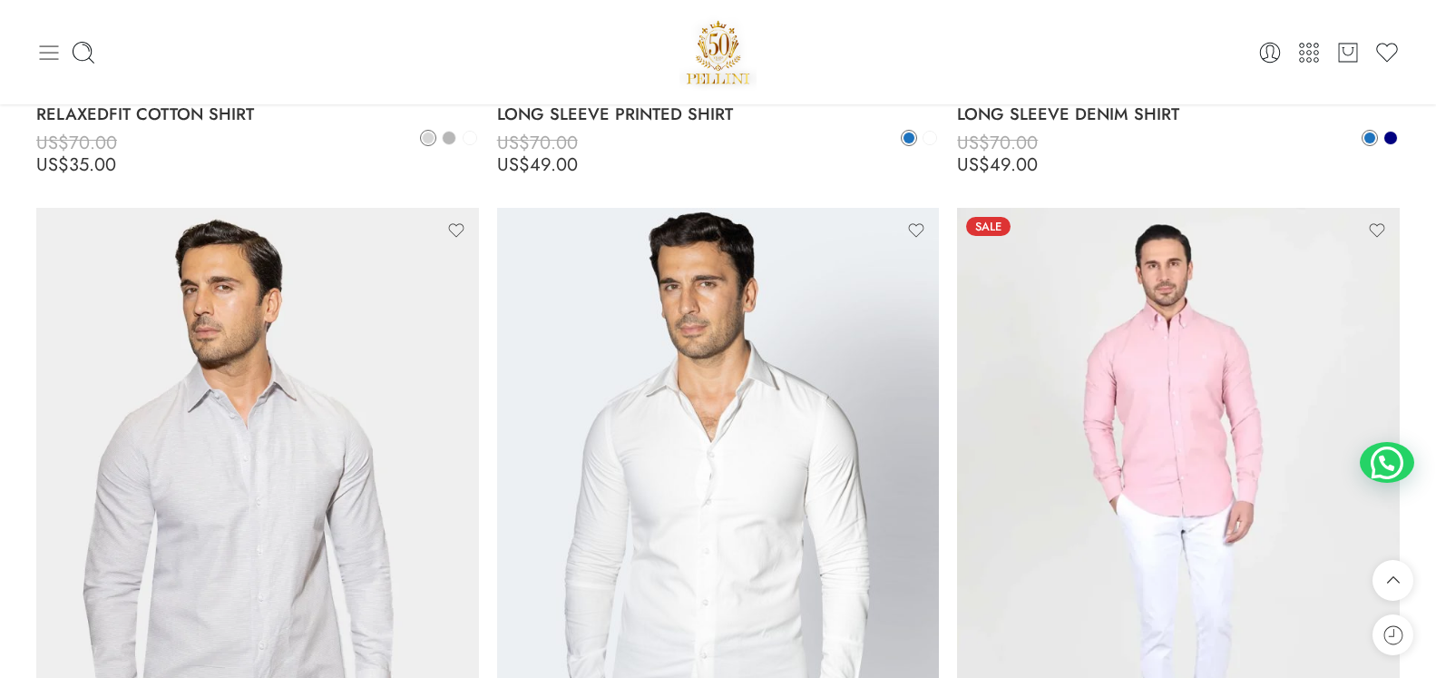
click at [53, 46] on icon at bounding box center [49, 52] width 19 height 15
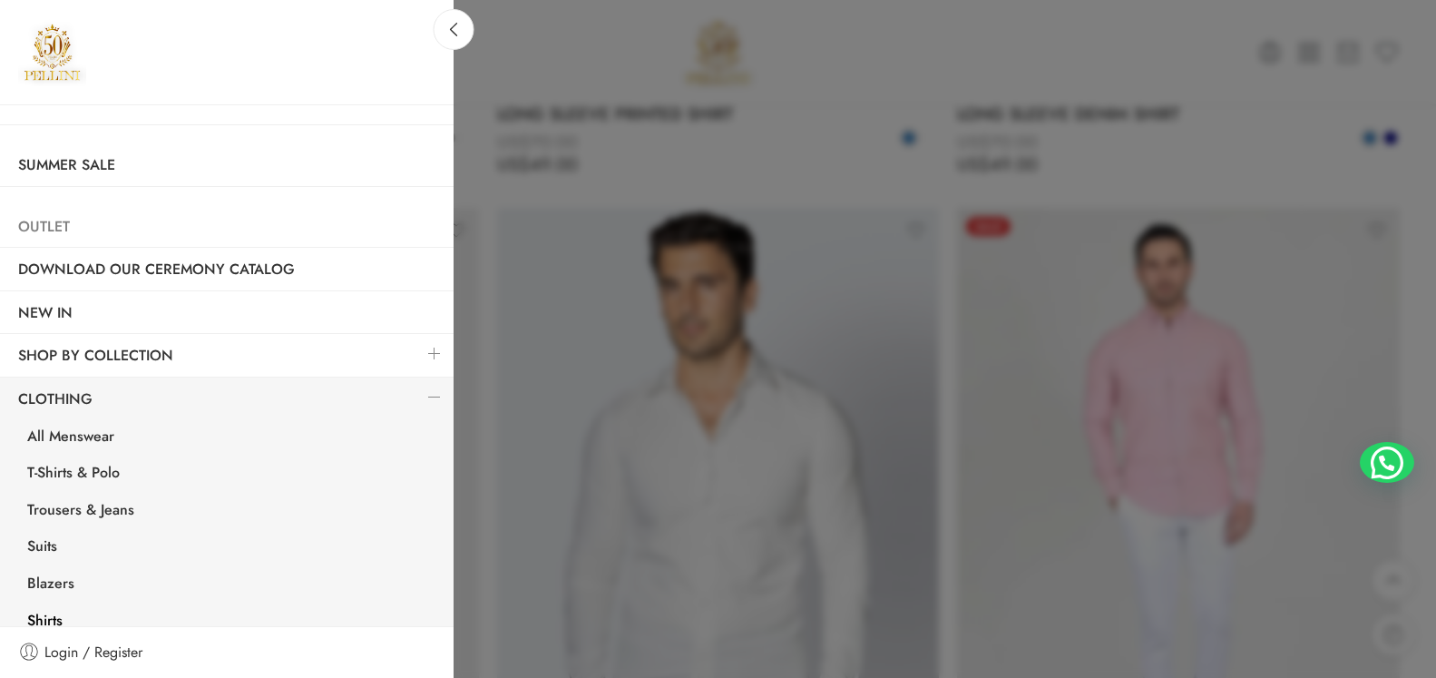
click at [56, 227] on link "Outlet" at bounding box center [227, 227] width 454 height 42
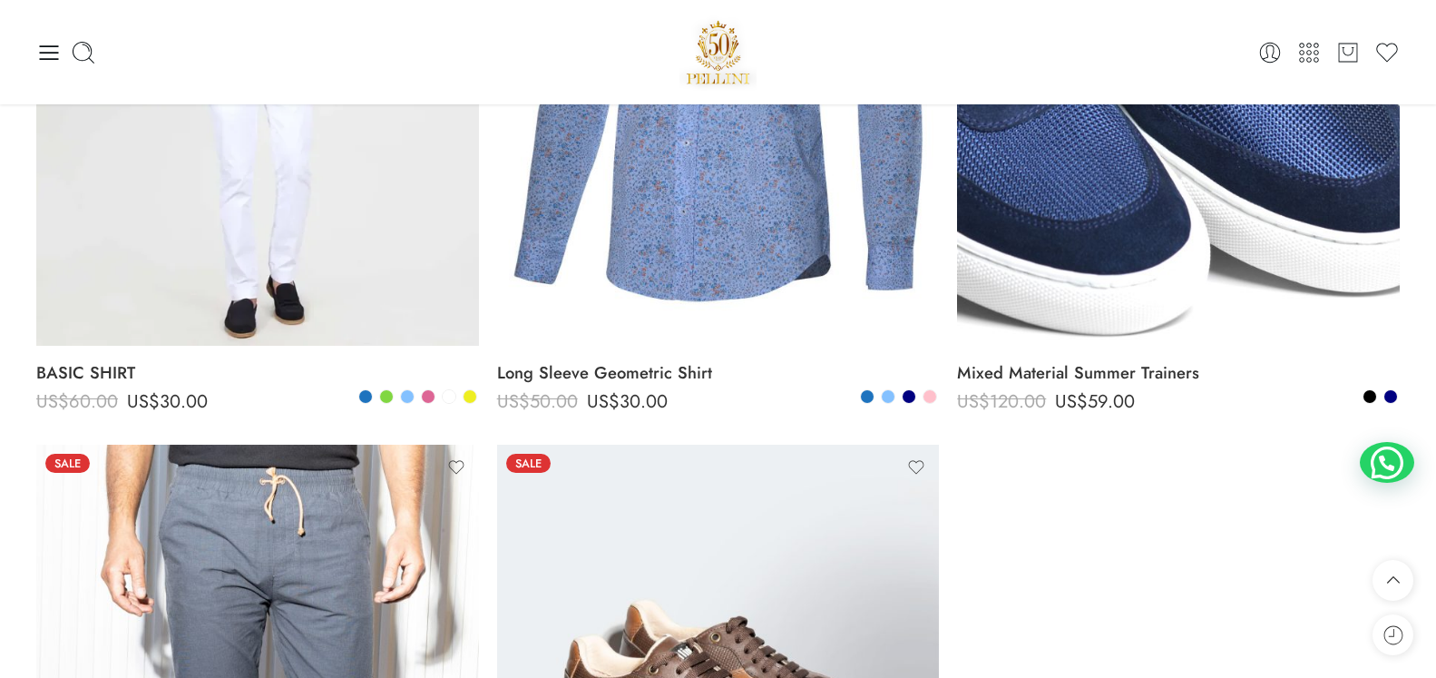
scroll to position [1295, 0]
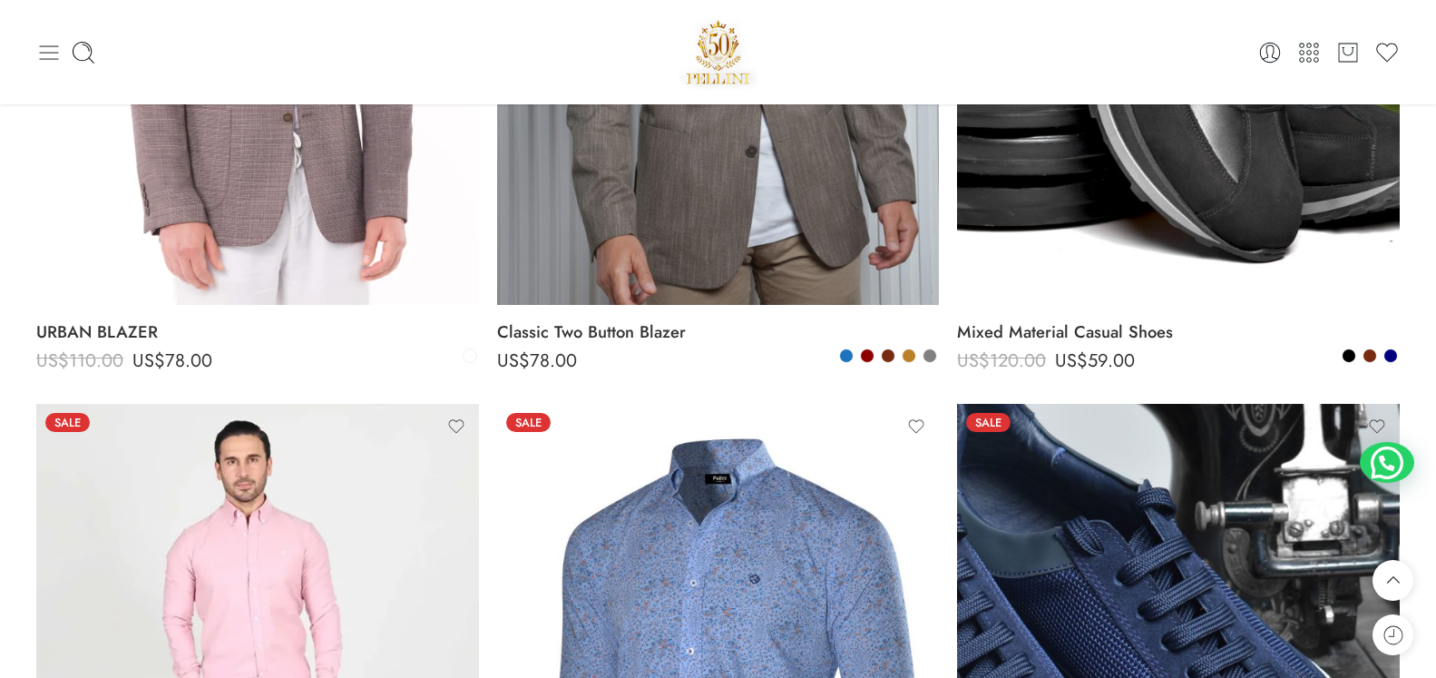
click at [44, 48] on icon at bounding box center [48, 52] width 25 height 25
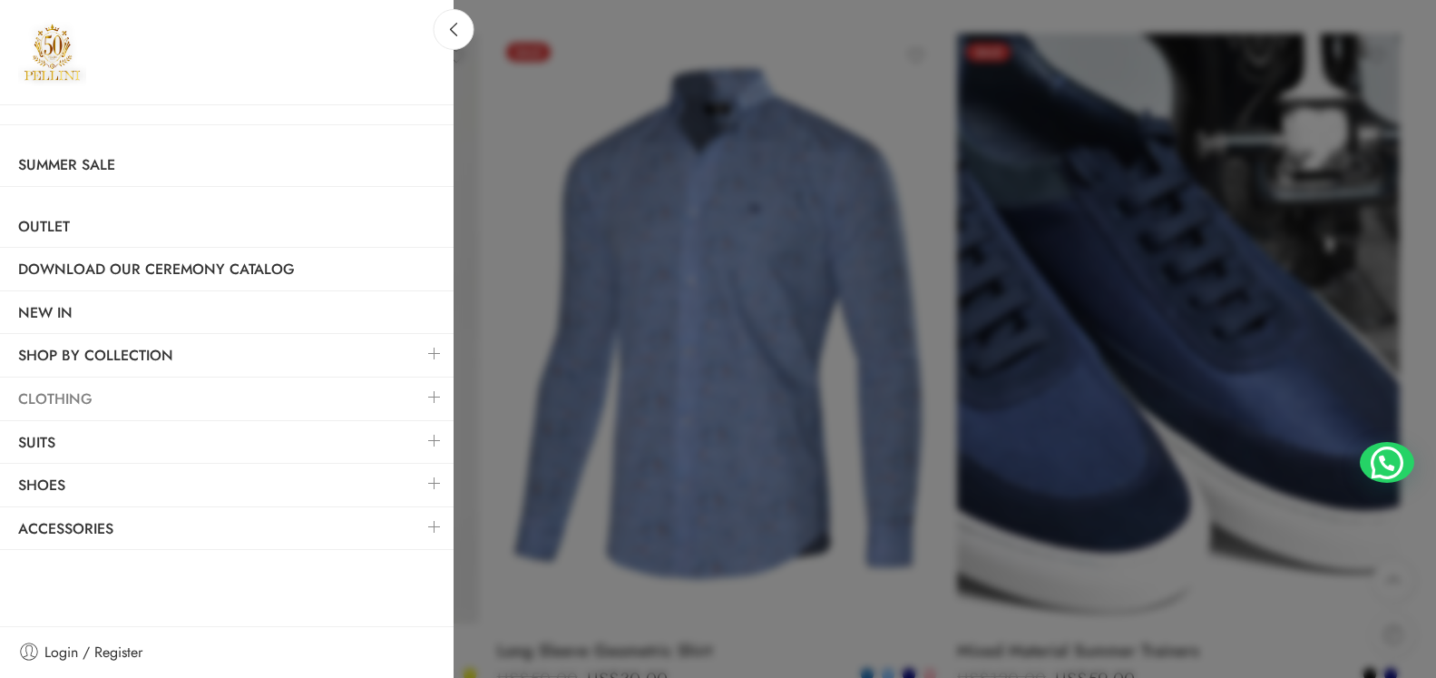
click at [85, 396] on link "Clothing" at bounding box center [227, 399] width 454 height 42
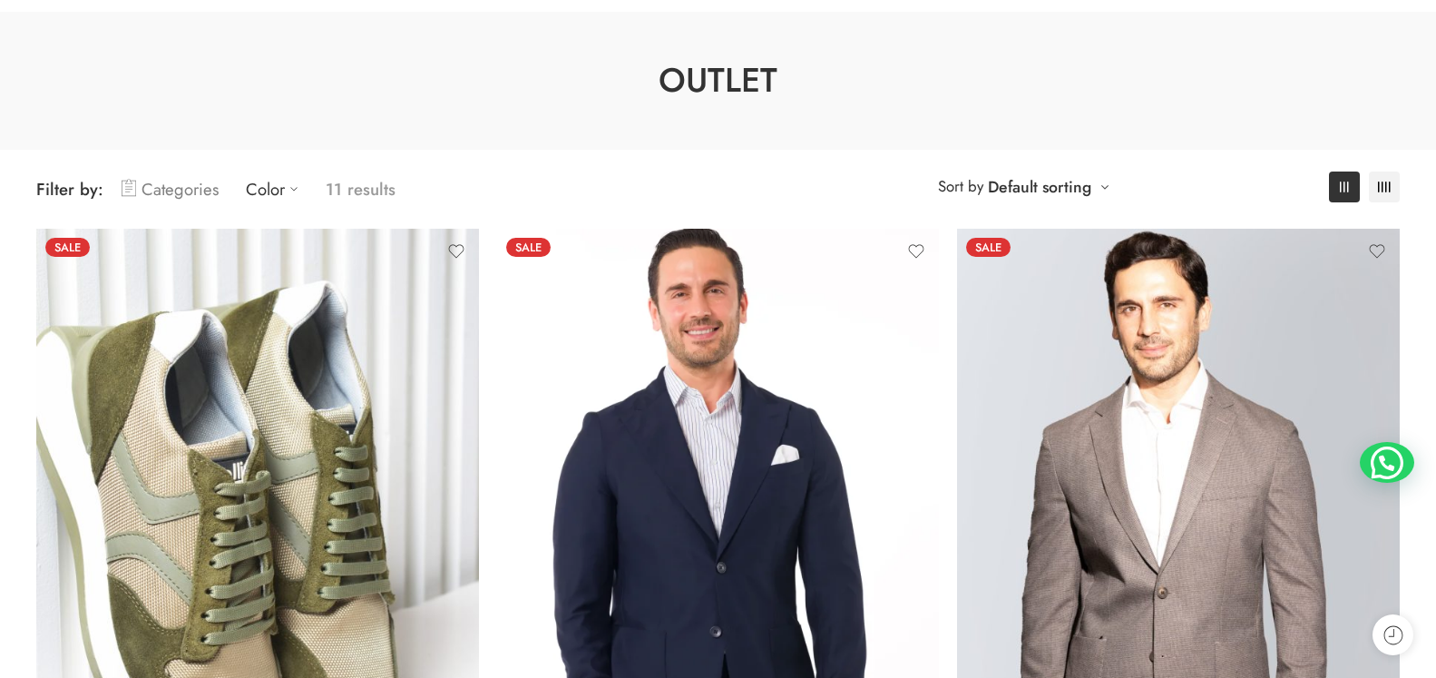
scroll to position [93, 0]
click at [194, 192] on link "Categories" at bounding box center [170, 189] width 97 height 43
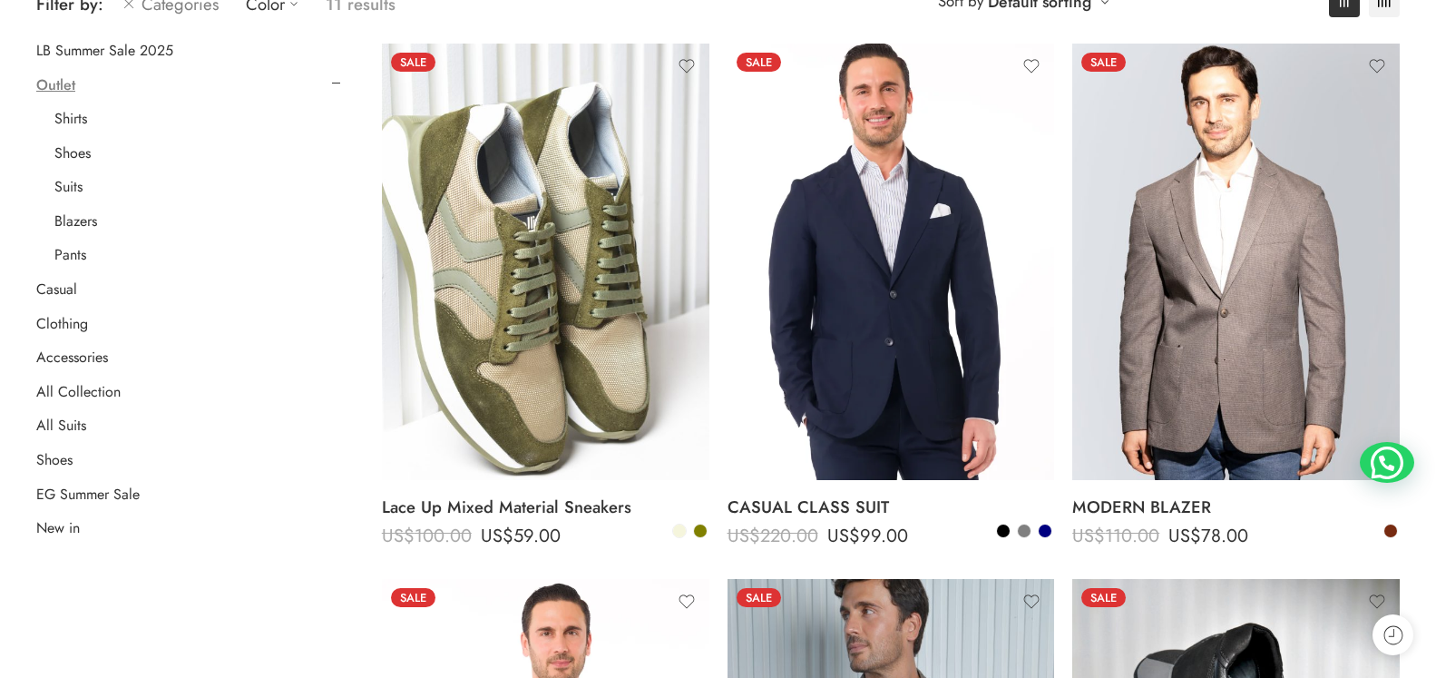
scroll to position [0, 0]
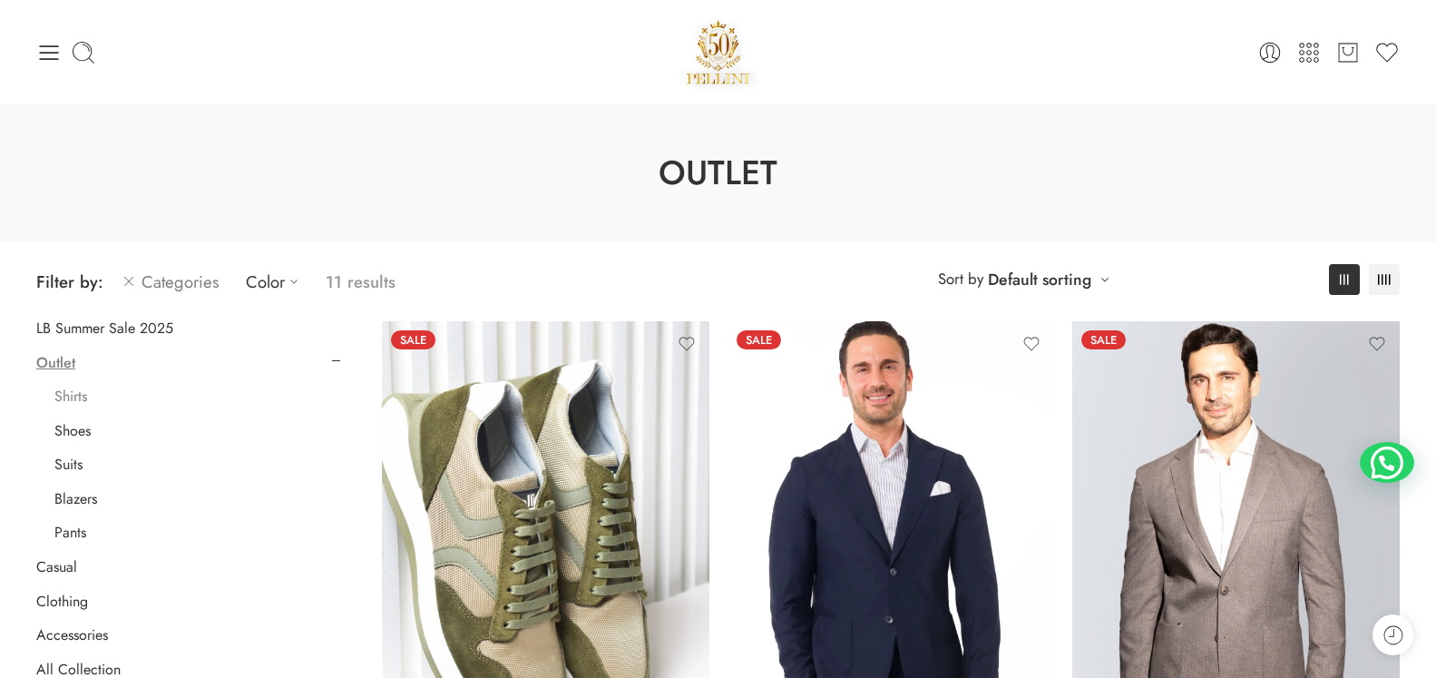
click at [73, 394] on link "Shirts" at bounding box center [70, 396] width 33 height 18
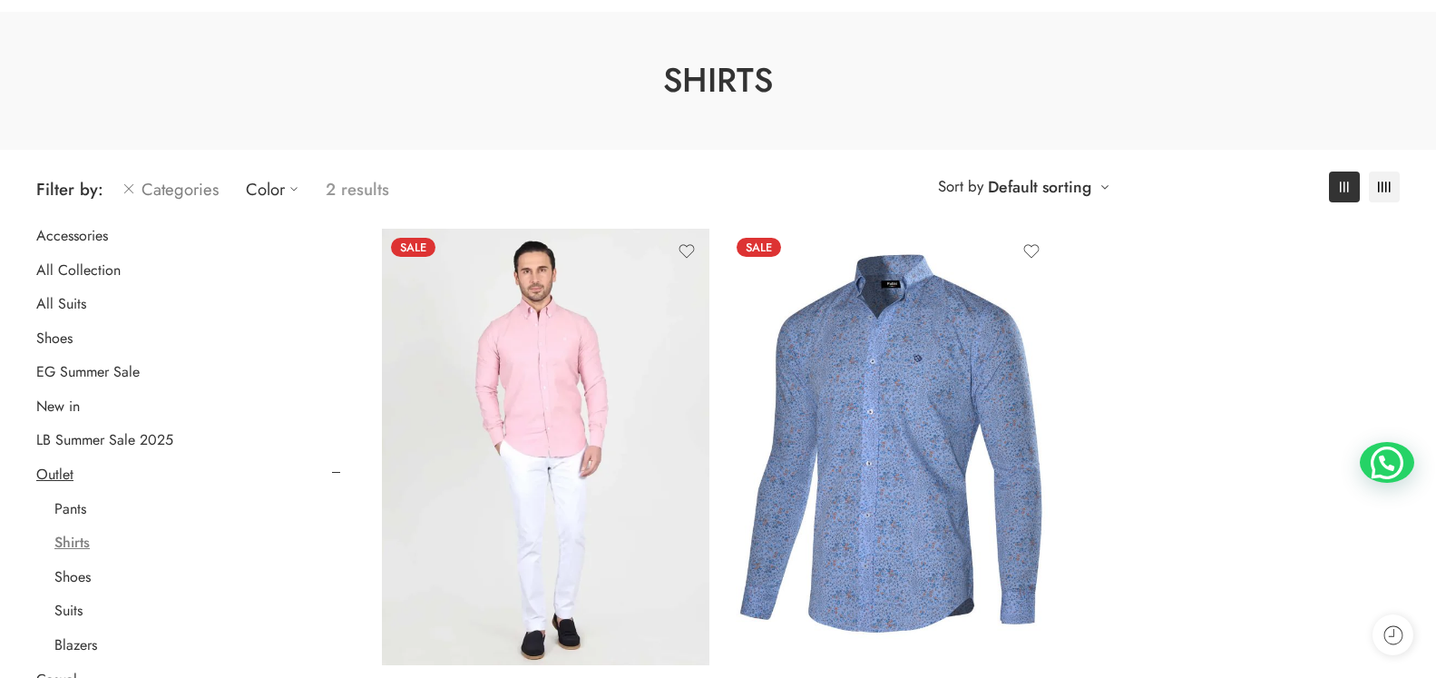
scroll to position [185, 0]
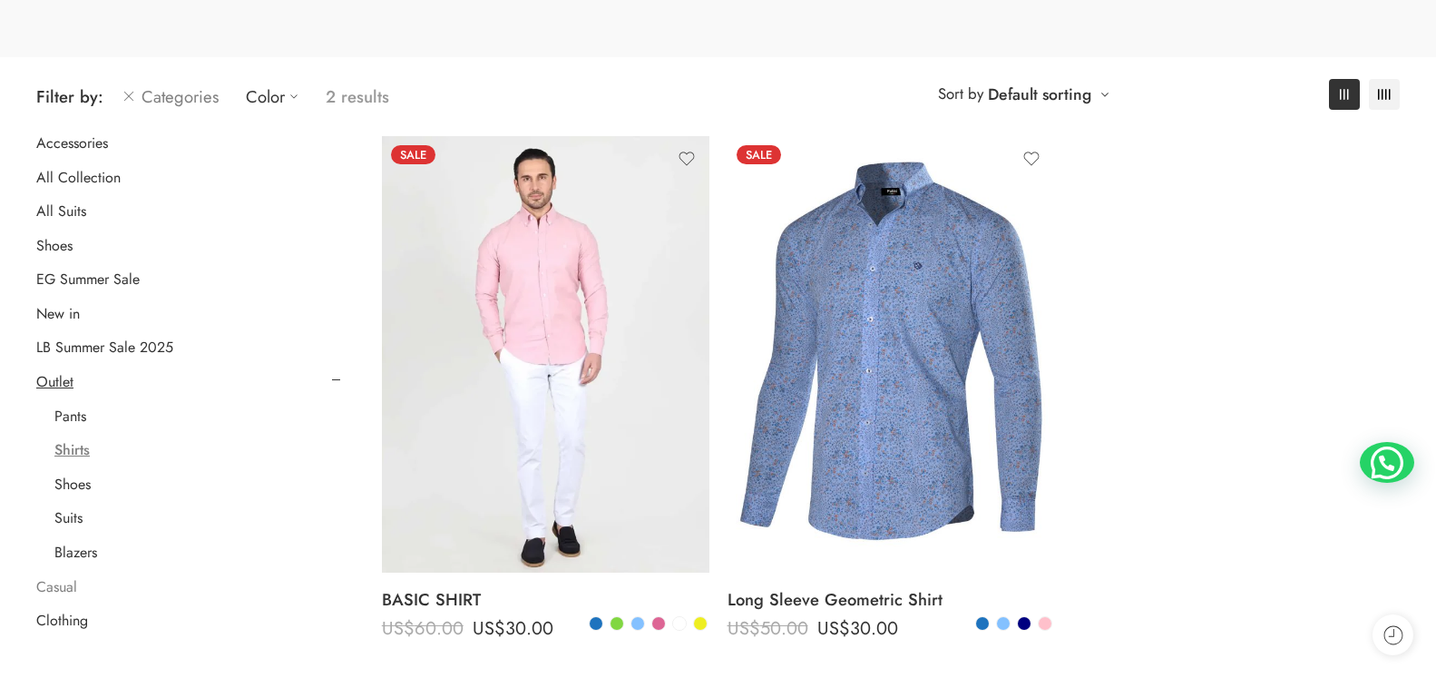
click at [62, 581] on link "Casual" at bounding box center [56, 587] width 41 height 18
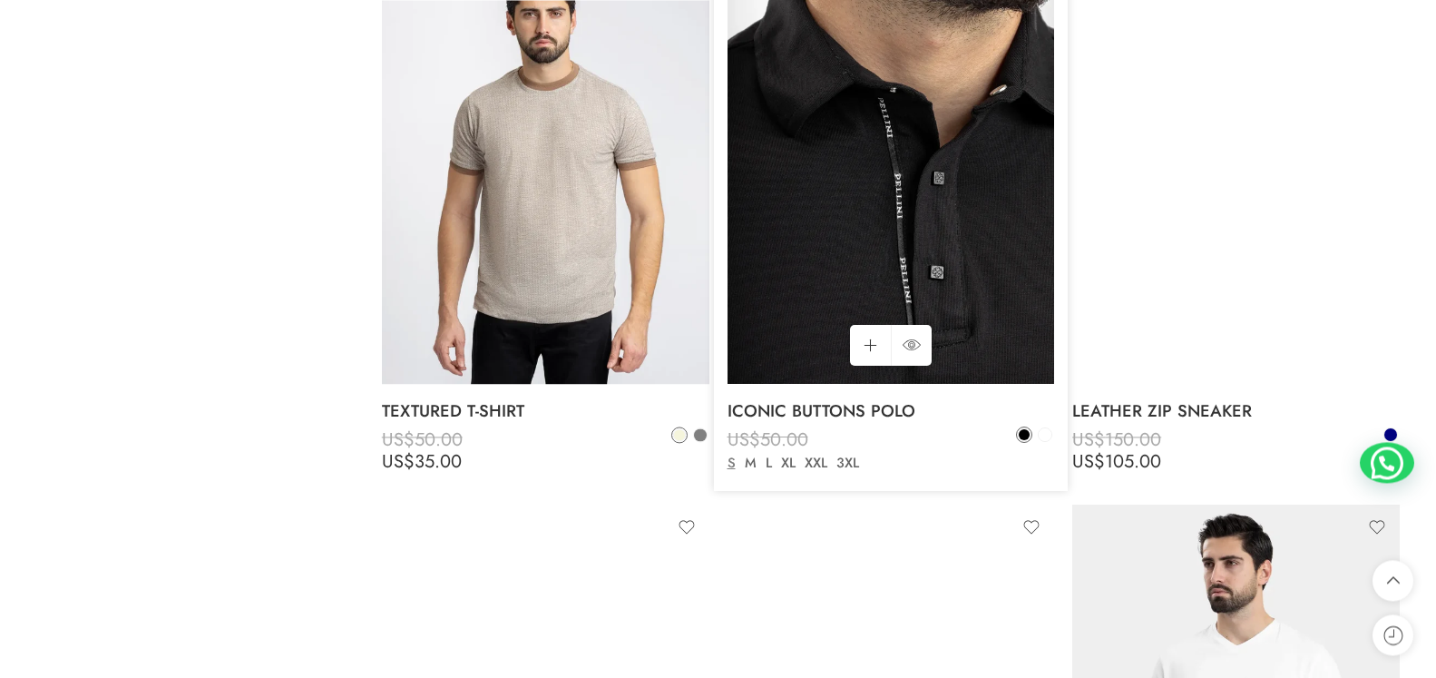
scroll to position [2085, 0]
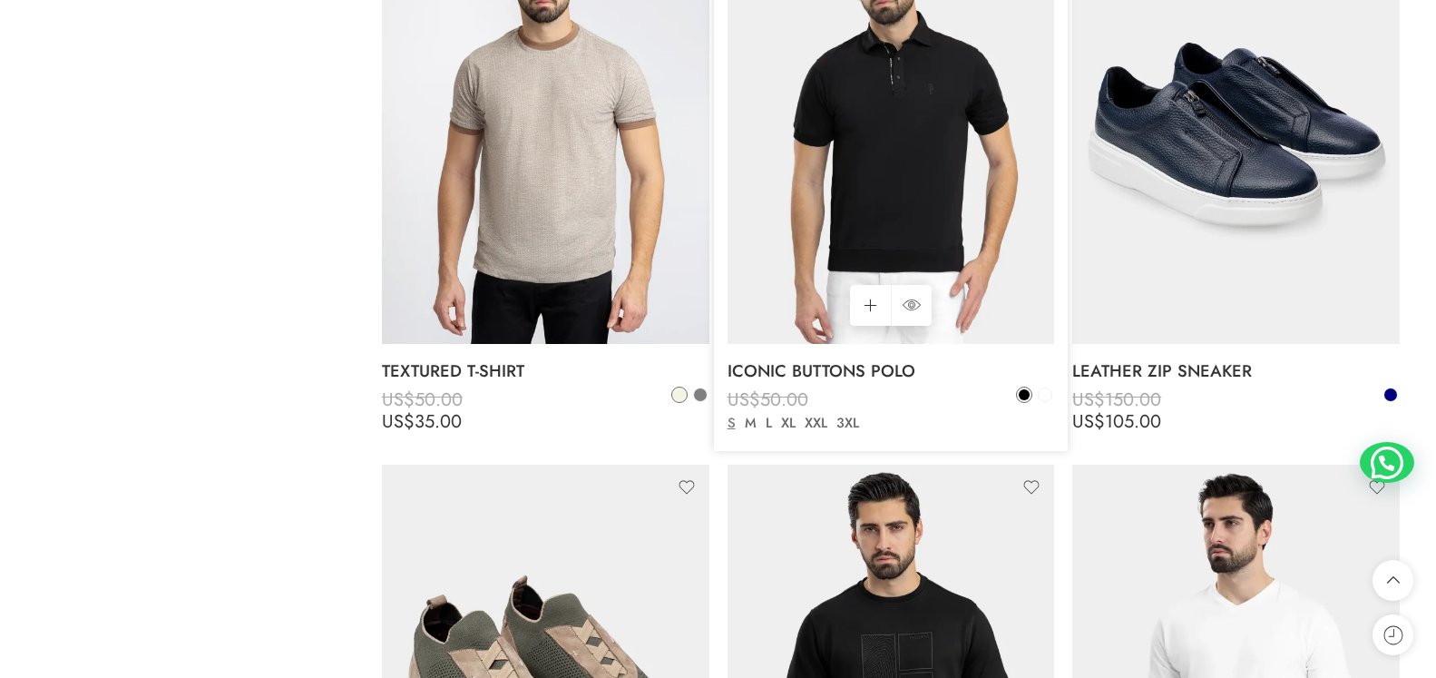
click at [931, 415] on div "S M L XL XXL 3XL" at bounding box center [838, 423] width 230 height 27
click at [765, 401] on bdi "US$ 50.00" at bounding box center [768, 399] width 81 height 26
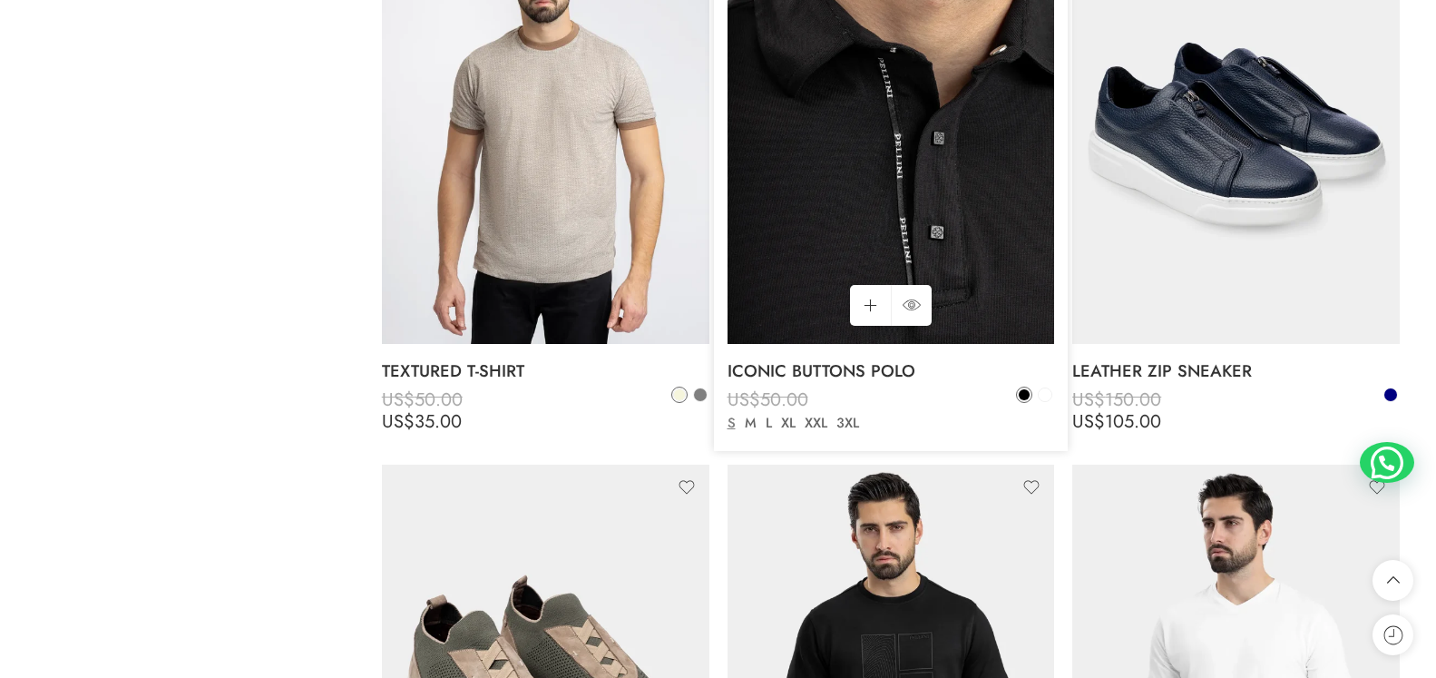
click at [874, 230] on img at bounding box center [891, 125] width 327 height 436
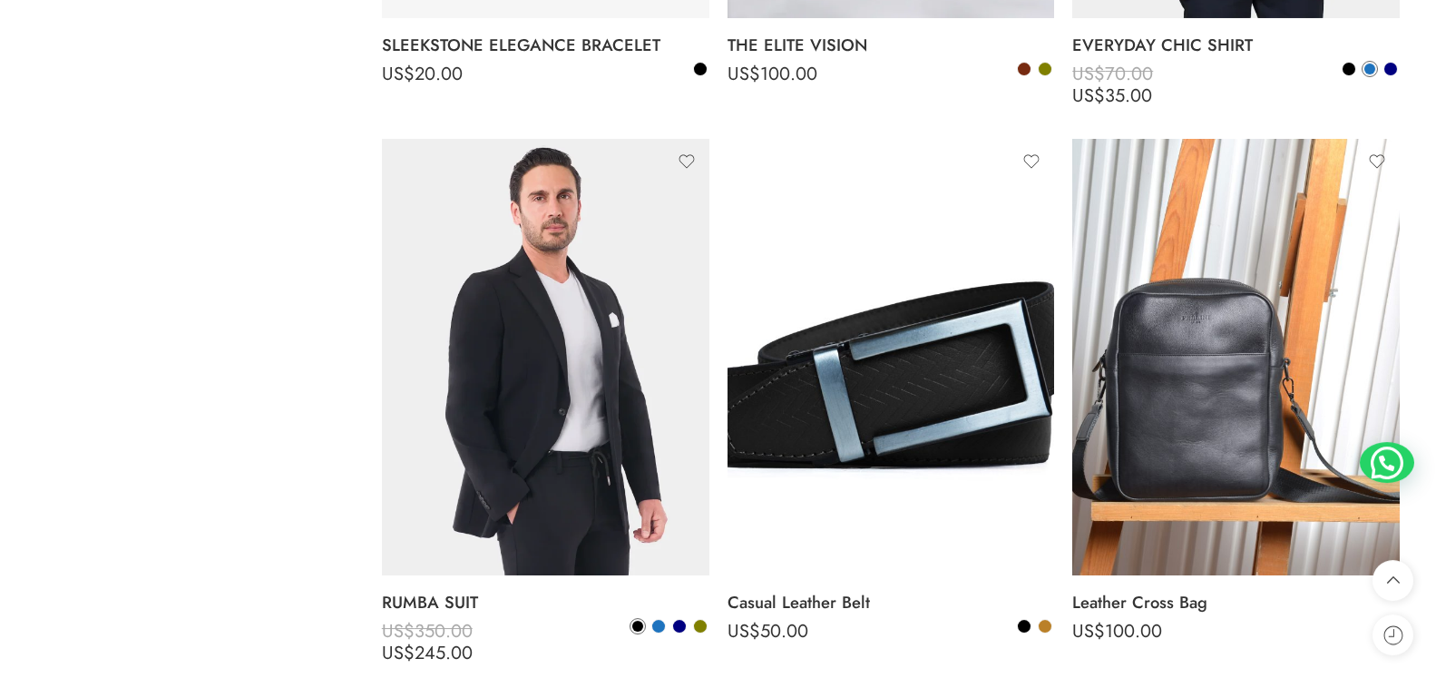
scroll to position [8561, 0]
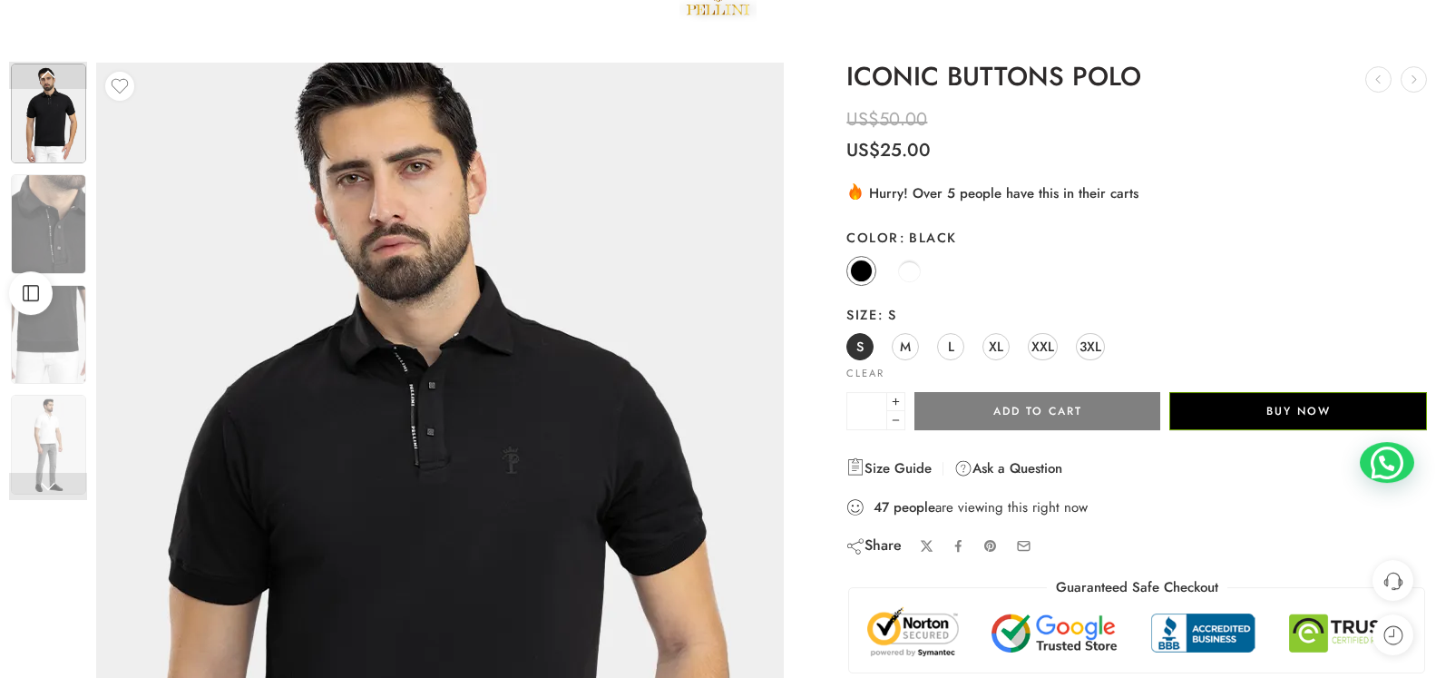
scroll to position [93, 0]
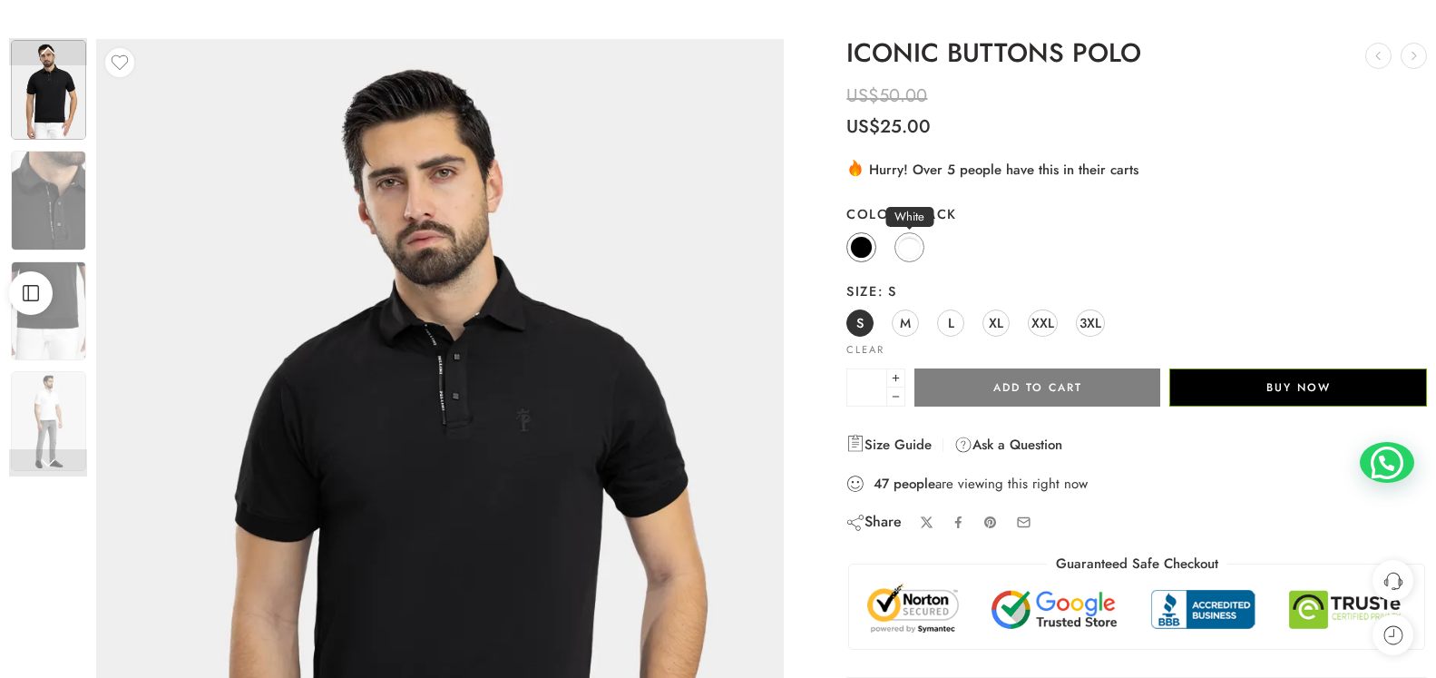
click at [912, 248] on span at bounding box center [909, 247] width 23 height 23
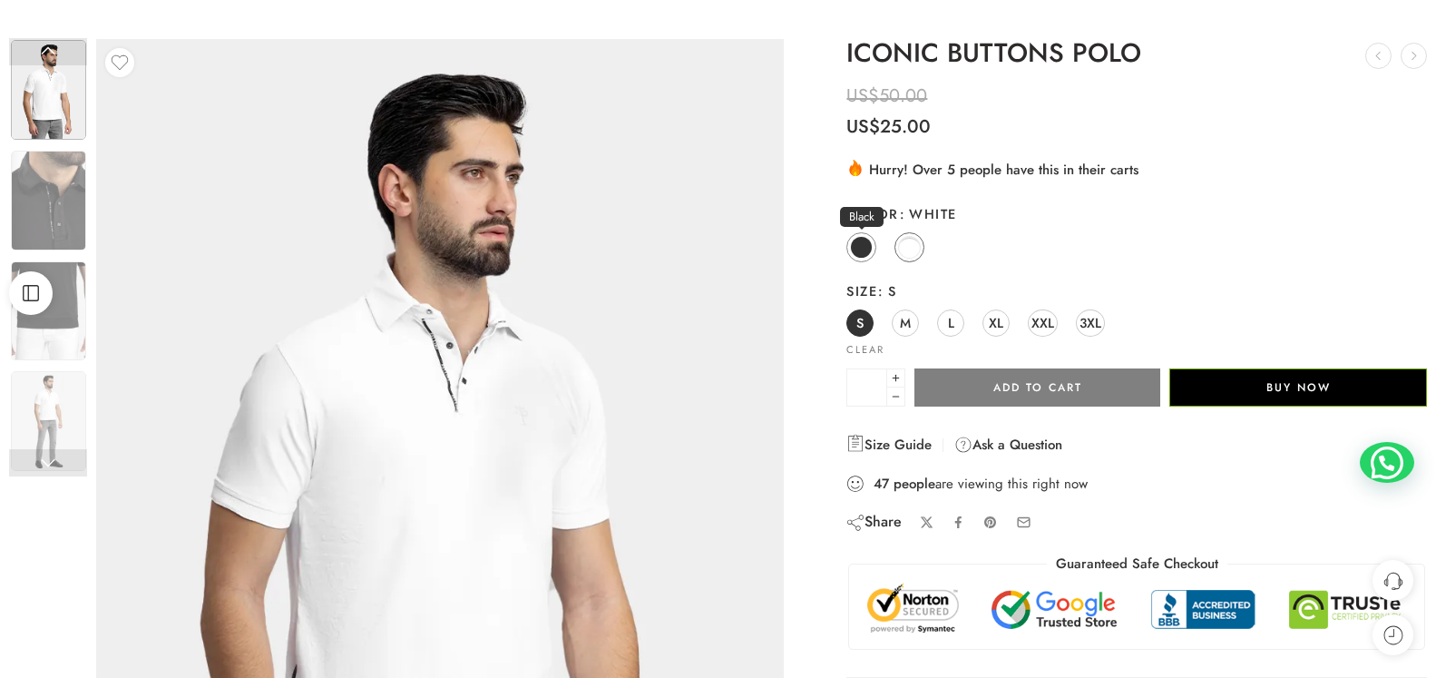
click at [852, 243] on span at bounding box center [861, 247] width 23 height 23
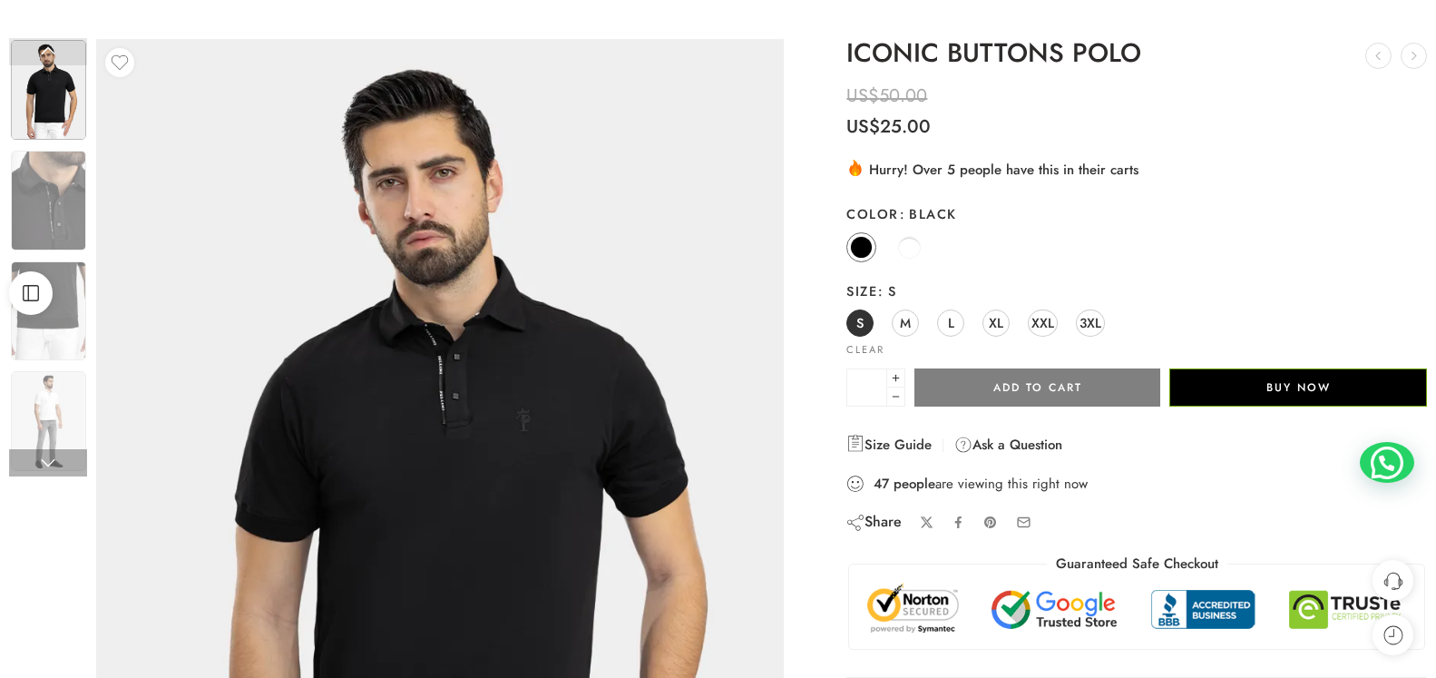
click at [42, 105] on img at bounding box center [48, 90] width 75 height 100
click at [50, 98] on img at bounding box center [48, 90] width 75 height 100
click at [47, 209] on img at bounding box center [48, 201] width 75 height 100
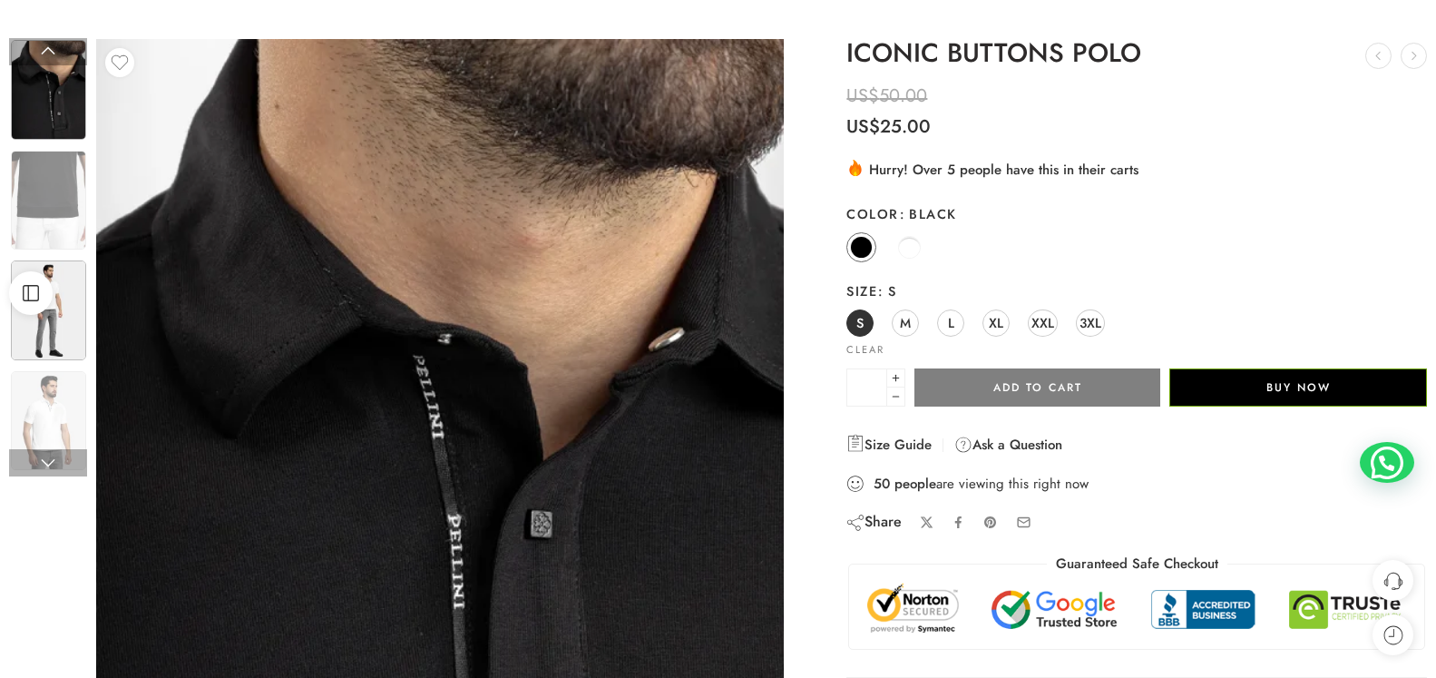
click at [63, 302] on img at bounding box center [48, 310] width 75 height 100
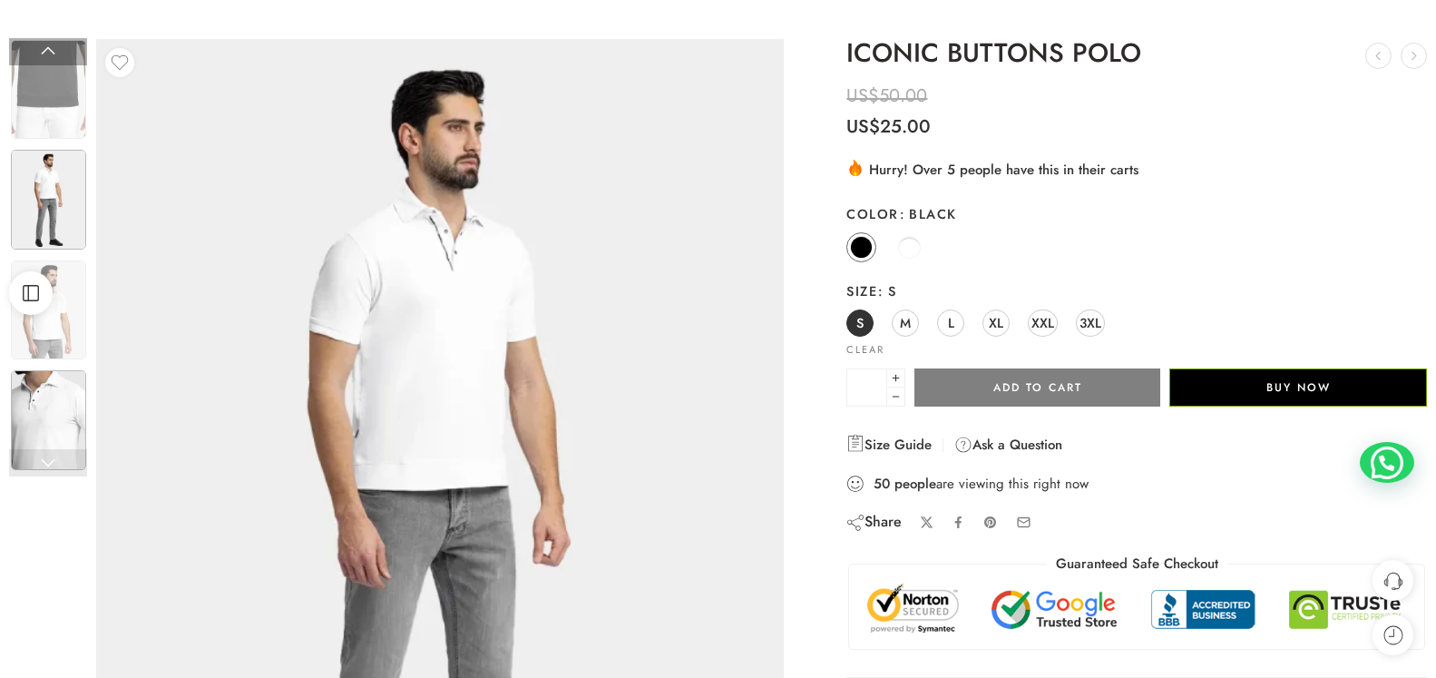
click at [58, 427] on img at bounding box center [48, 420] width 75 height 100
